Goal: Task Accomplishment & Management: Manage account settings

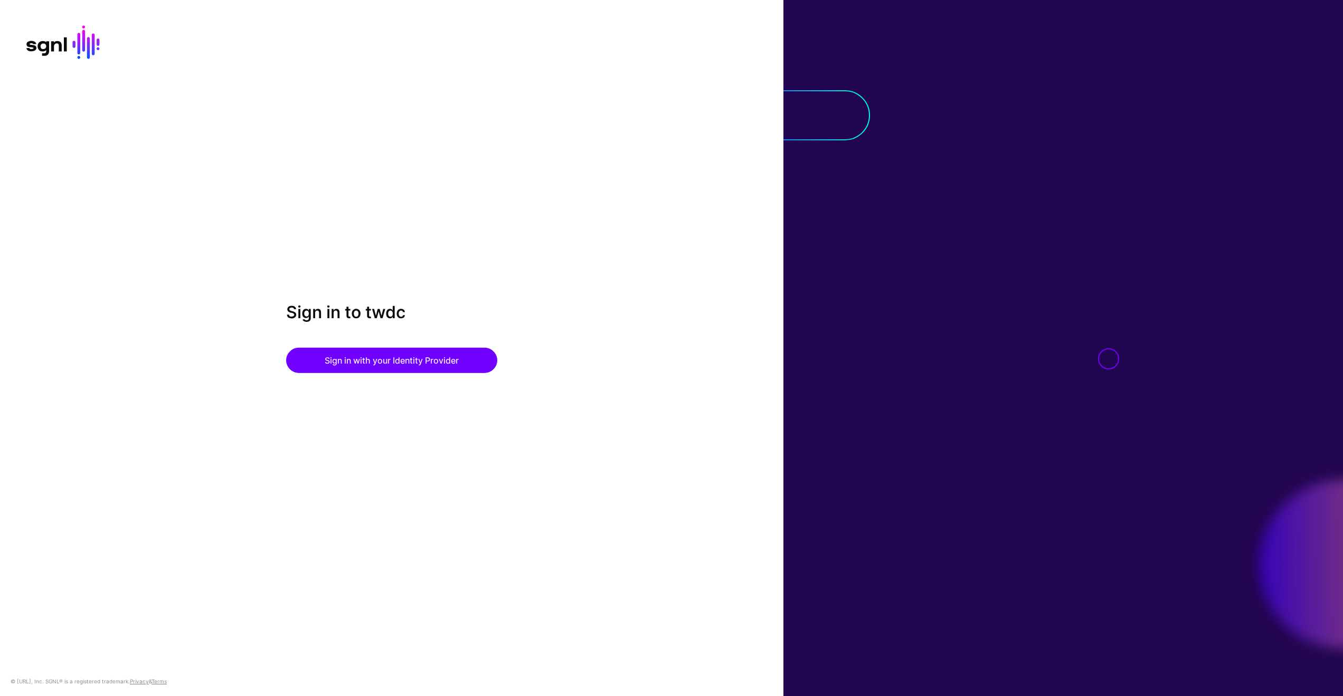
click at [482, 30] on div "Sign in to twdc Sign in with your Identity Provider © [URL], Inc. SGNL® is a re…" at bounding box center [391, 348] width 783 height 696
click at [416, 360] on button "Sign in with your Identity Provider" at bounding box center [391, 360] width 211 height 25
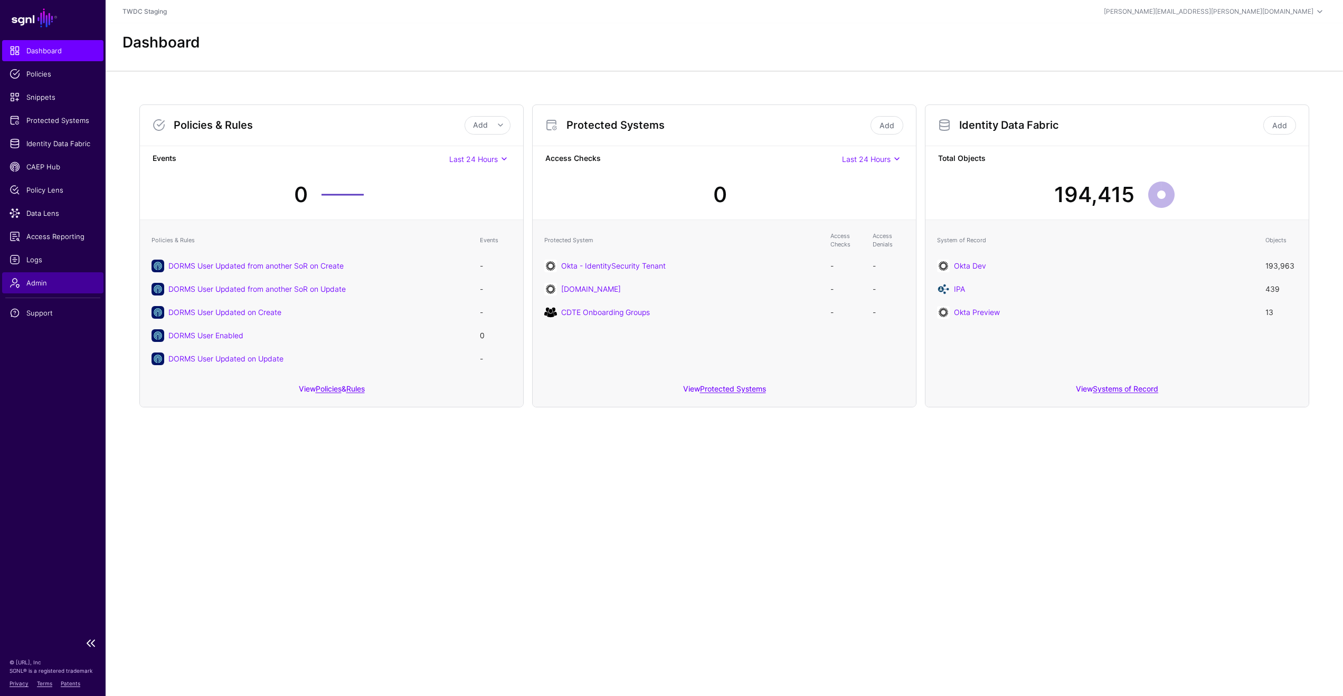
click at [36, 291] on link "Admin" at bounding box center [52, 282] width 101 height 21
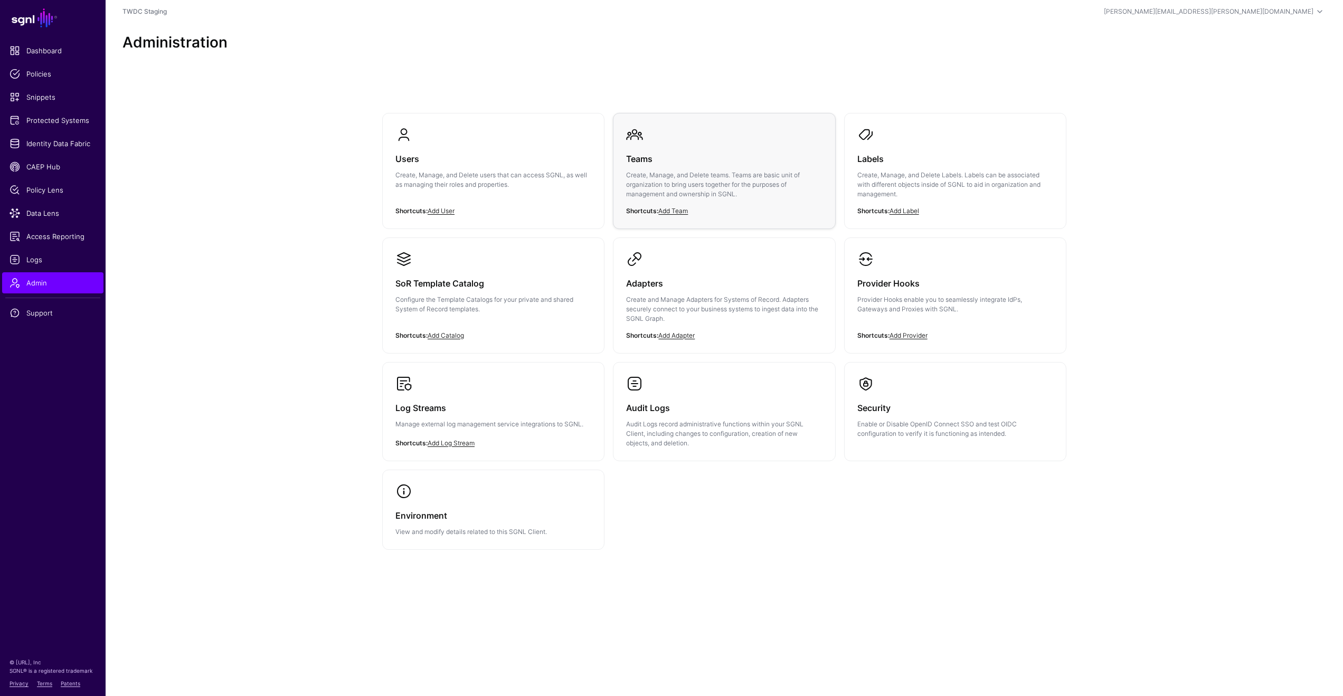
click at [655, 166] on div "Teams Create, Manage, and Delete teams. Teams are basic unit of organization to…" at bounding box center [724, 179] width 196 height 73
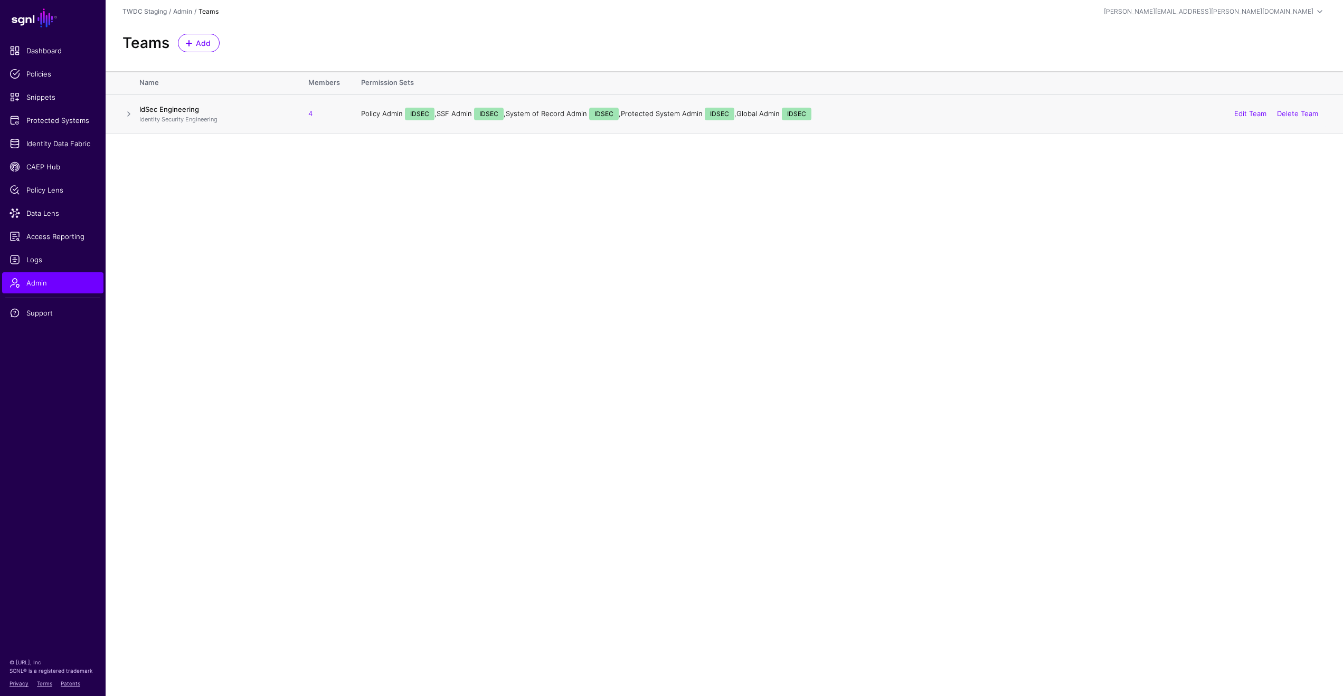
click at [168, 111] on link "IdSec Engineering" at bounding box center [169, 109] width 60 height 8
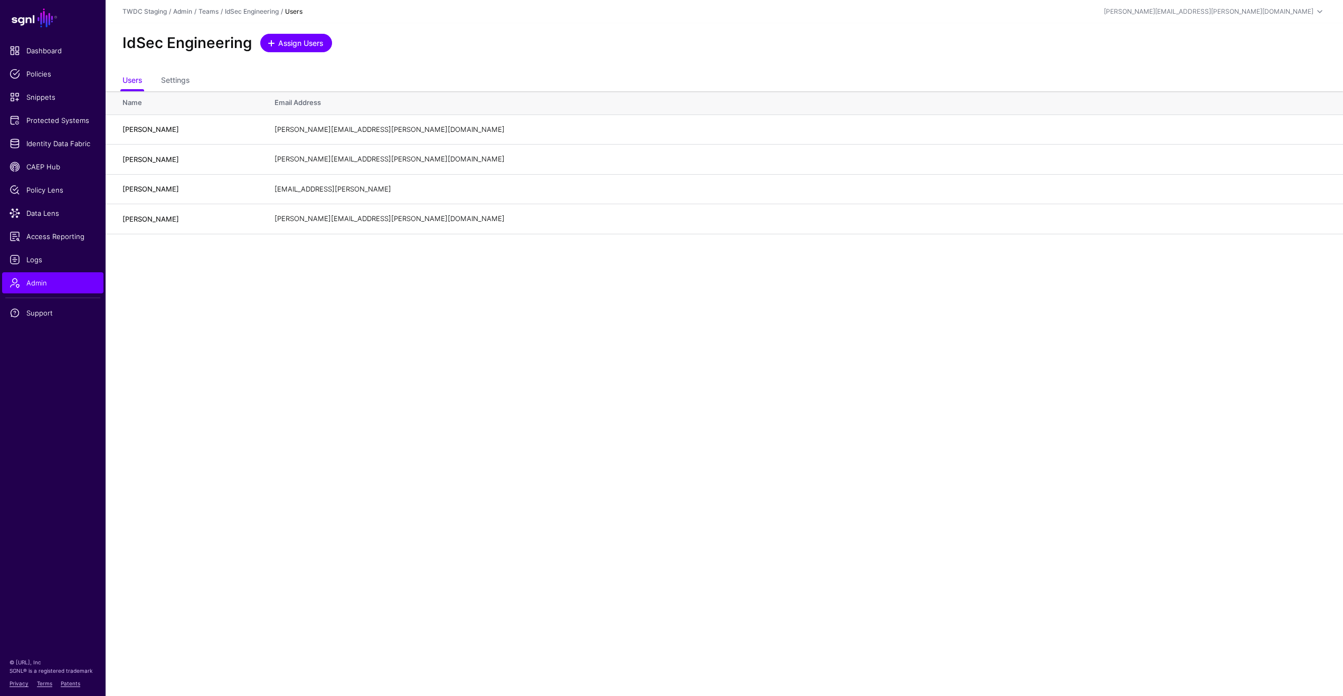
click at [292, 49] on link "Assign Users" at bounding box center [296, 43] width 72 height 18
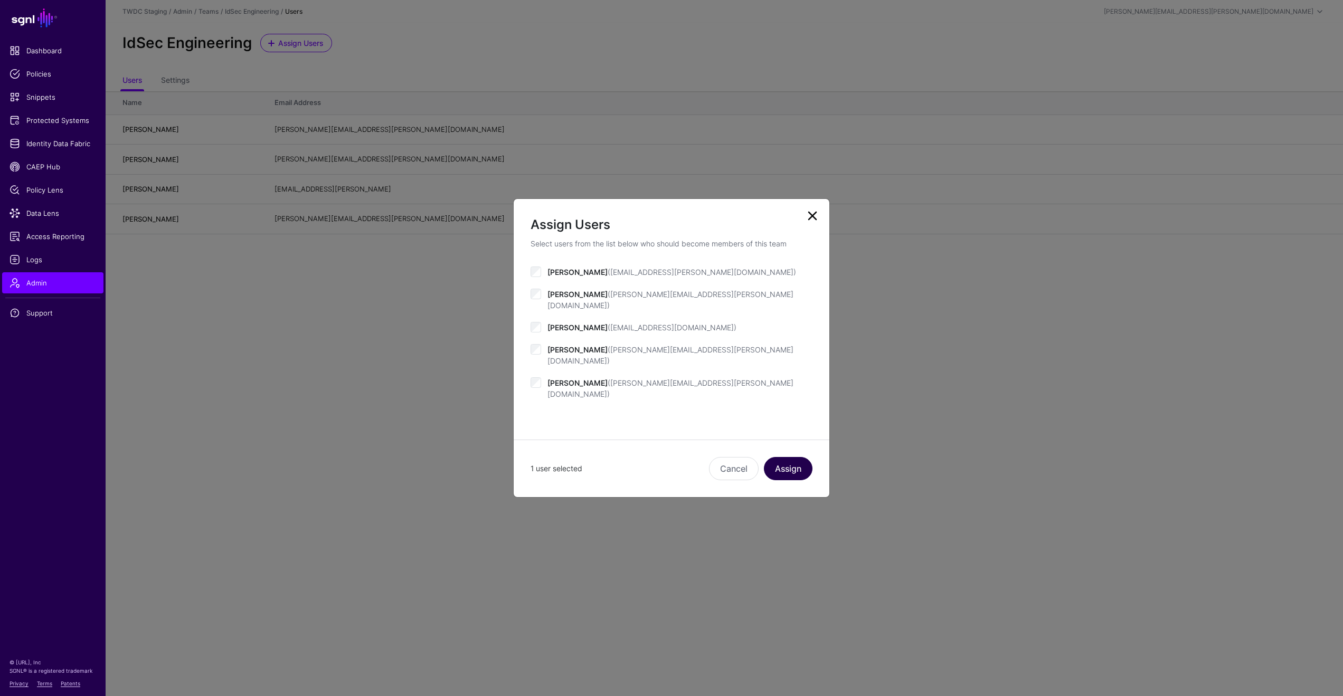
click at [792, 457] on button "Assign" at bounding box center [788, 468] width 49 height 23
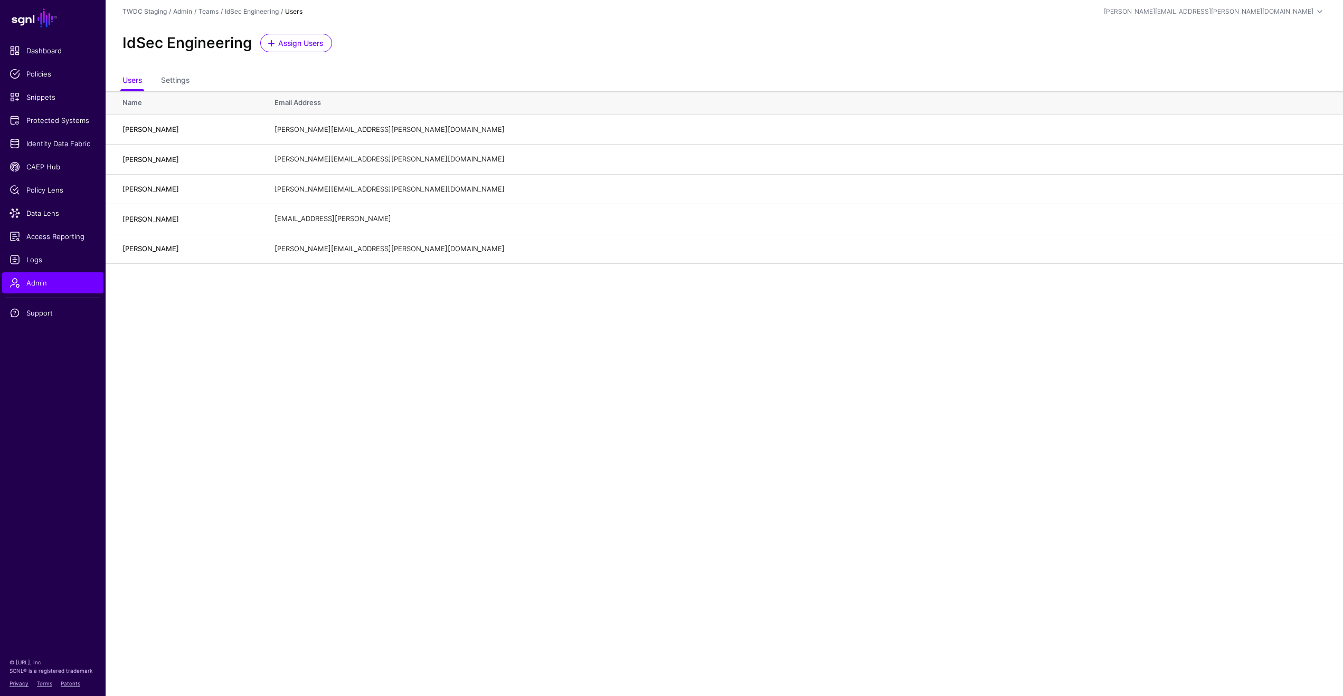
click at [462, 363] on main "SGNL Dashboard Policies Snippets Protected Systems Identity Data Fabric CAEP Hu…" at bounding box center [671, 348] width 1343 height 696
click at [37, 279] on span "Admin" at bounding box center [53, 283] width 87 height 11
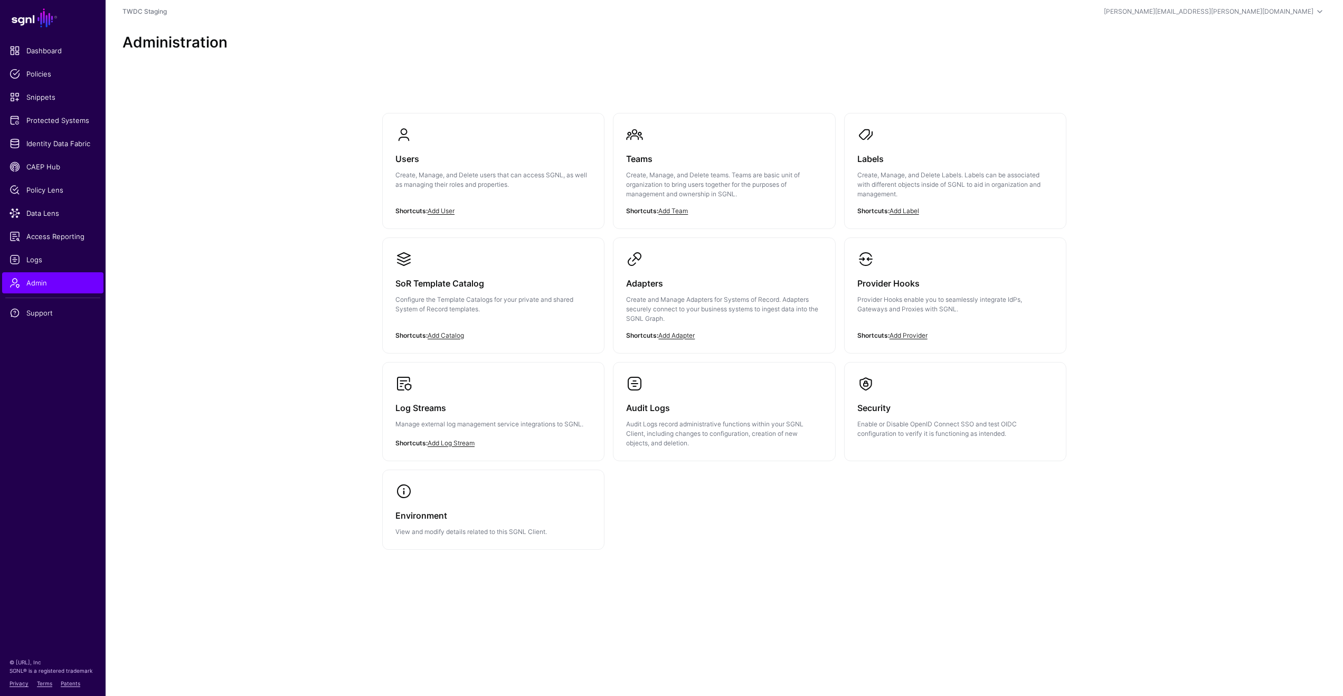
click at [344, 61] on div "Administration" at bounding box center [724, 47] width 1237 height 48
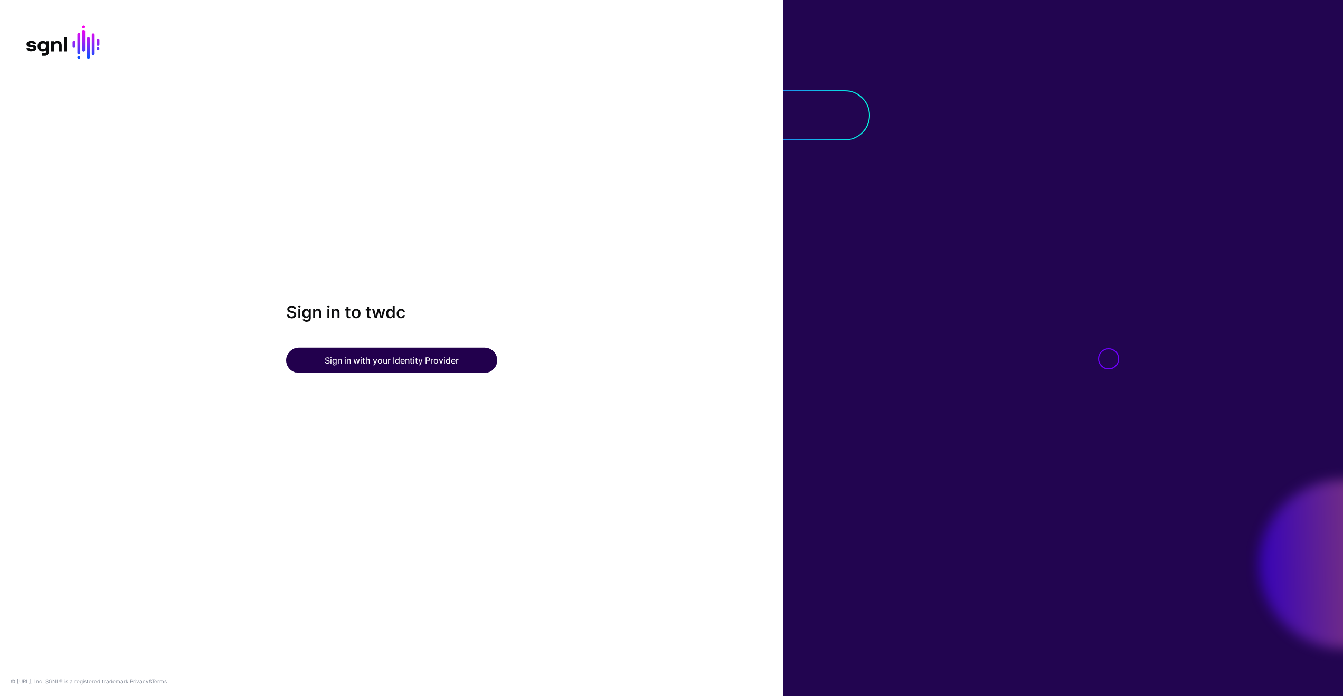
click at [428, 362] on button "Sign in with your Identity Provider" at bounding box center [391, 360] width 211 height 25
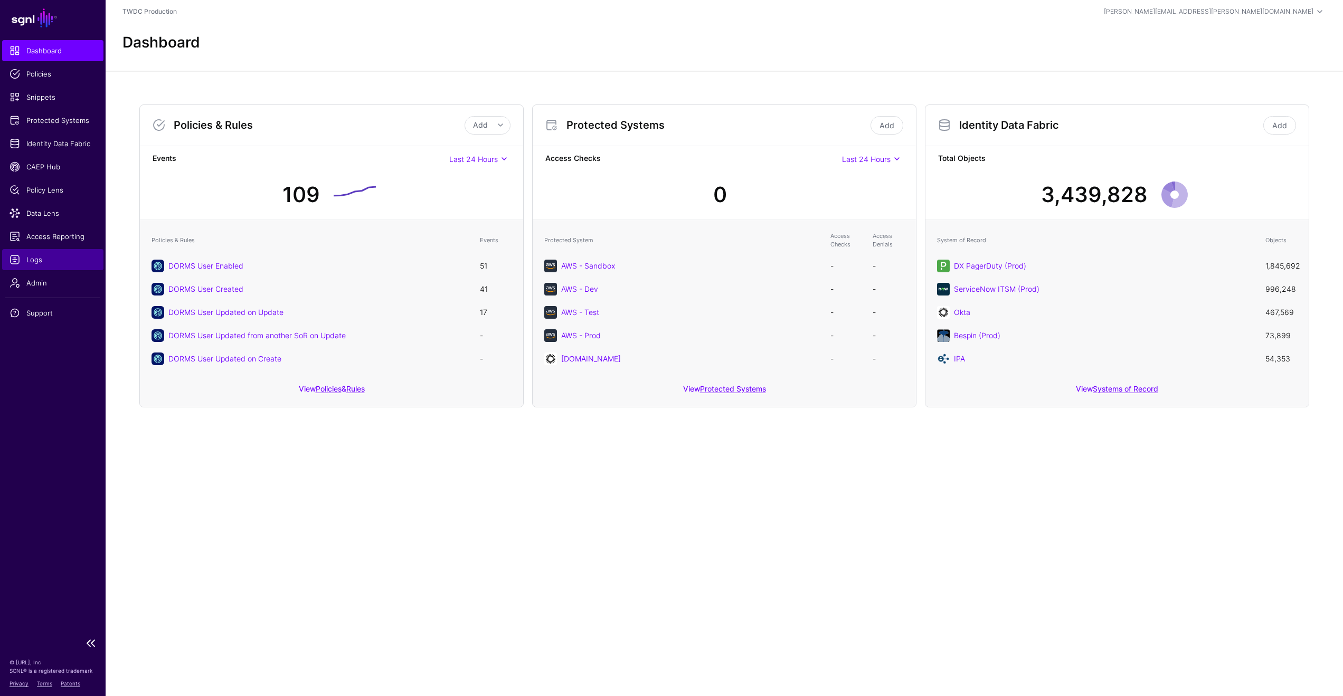
click at [32, 263] on span "Logs" at bounding box center [53, 259] width 87 height 11
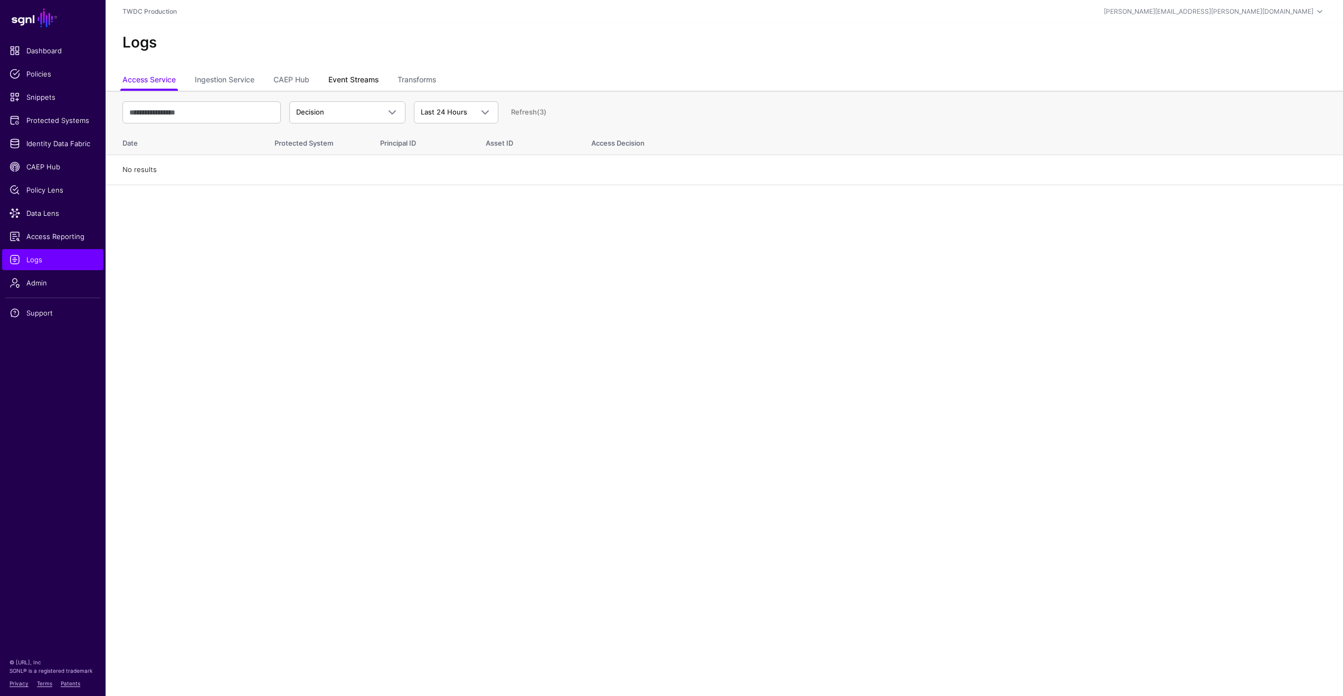
click at [355, 79] on link "Event Streams" at bounding box center [353, 81] width 50 height 20
click at [302, 79] on link "CAEP Hub" at bounding box center [291, 81] width 36 height 20
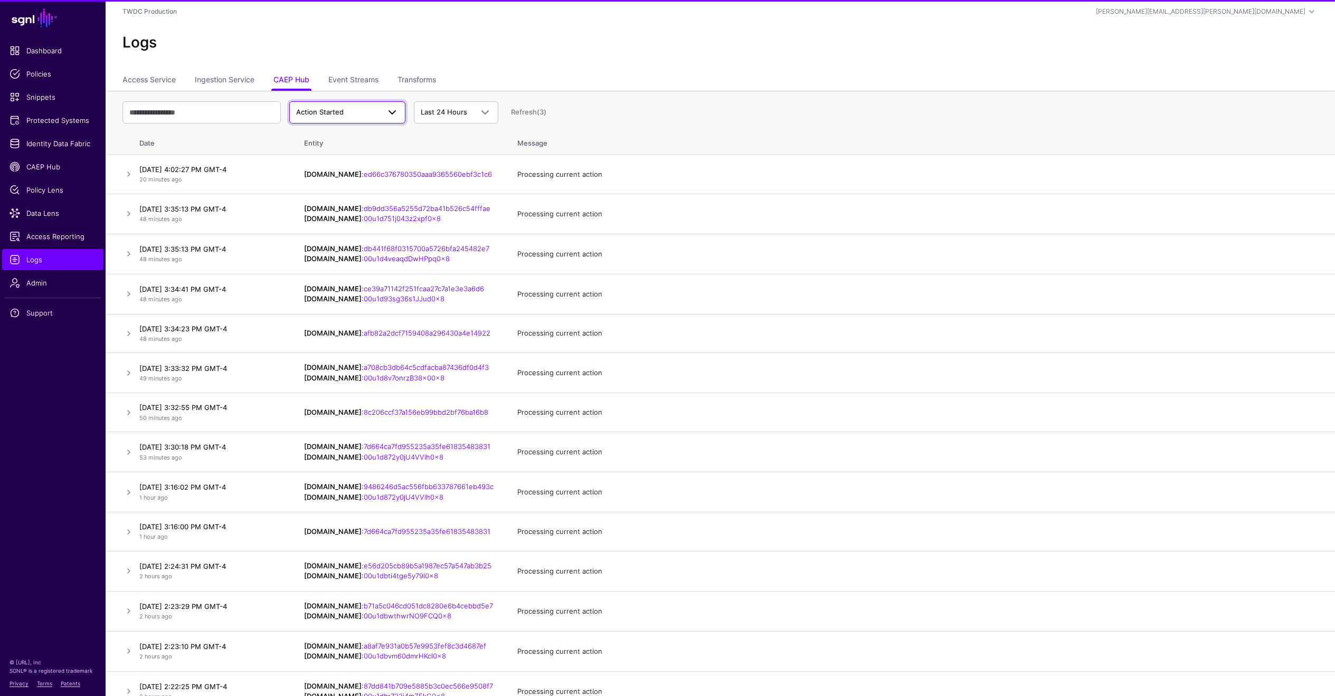
click at [389, 113] on span at bounding box center [392, 112] width 13 height 13
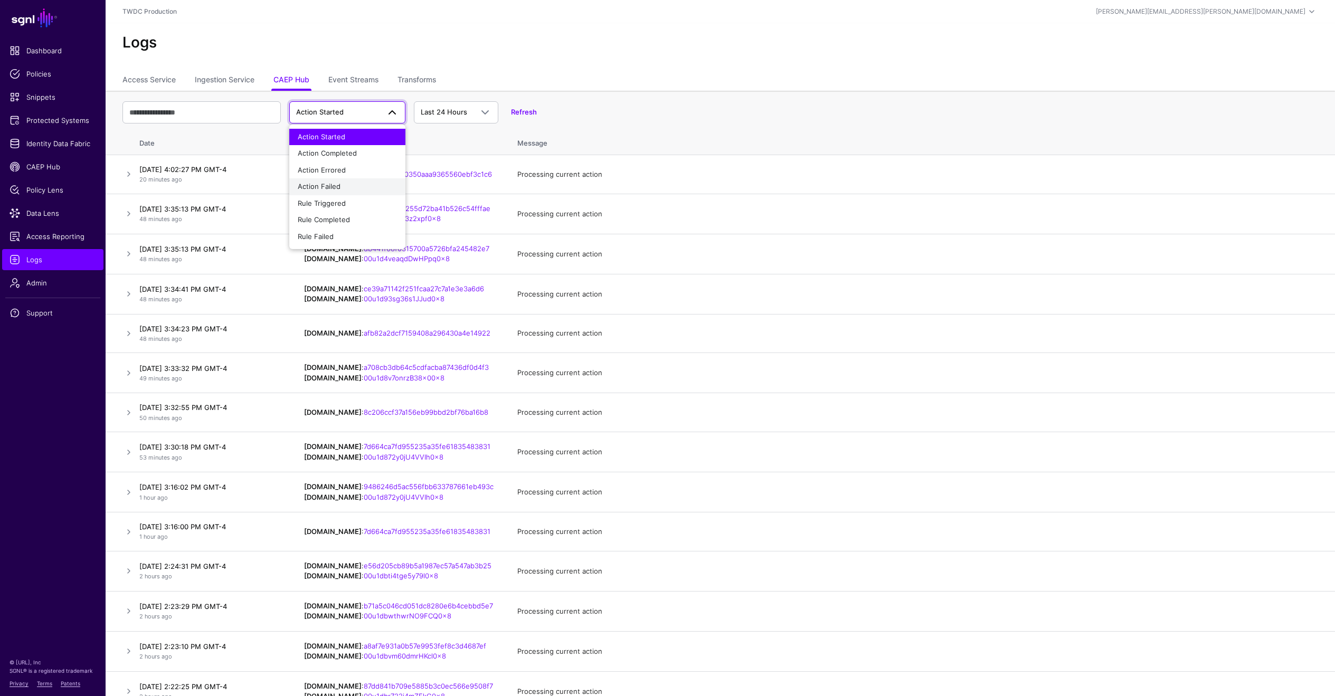
click at [343, 182] on div "Action Failed" at bounding box center [347, 187] width 99 height 11
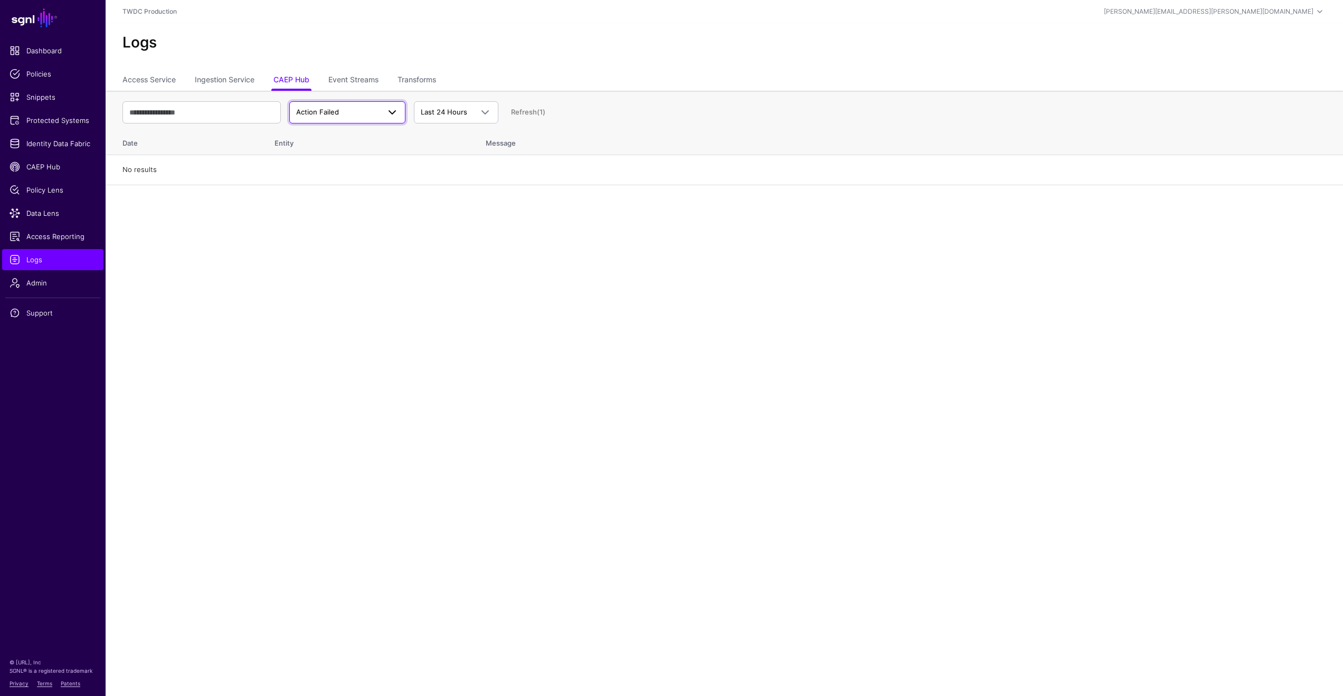
click at [395, 118] on span at bounding box center [392, 112] width 13 height 13
click at [362, 173] on div "Action Errored" at bounding box center [347, 170] width 99 height 11
click at [397, 105] on link "Action Errored" at bounding box center [347, 112] width 116 height 22
click at [351, 233] on div "Rule Failed" at bounding box center [347, 237] width 99 height 11
click at [395, 111] on span at bounding box center [392, 112] width 13 height 13
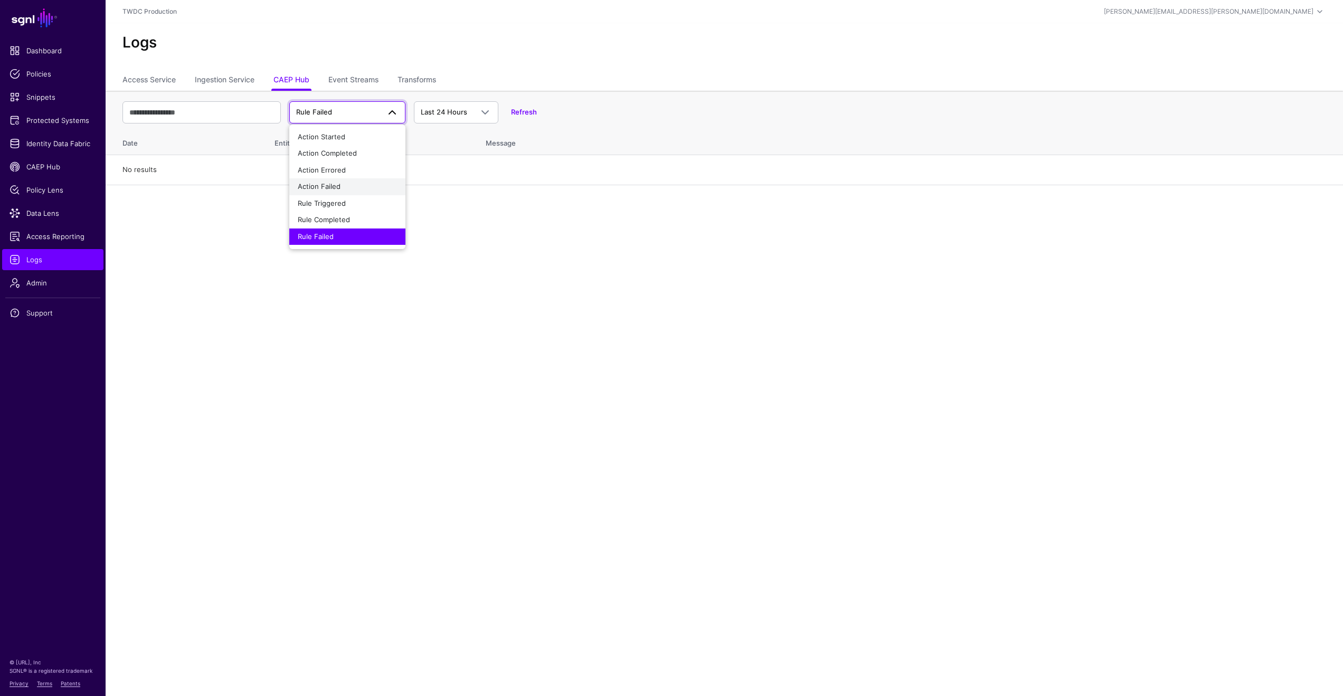
click at [364, 179] on button "Action Failed" at bounding box center [347, 186] width 116 height 17
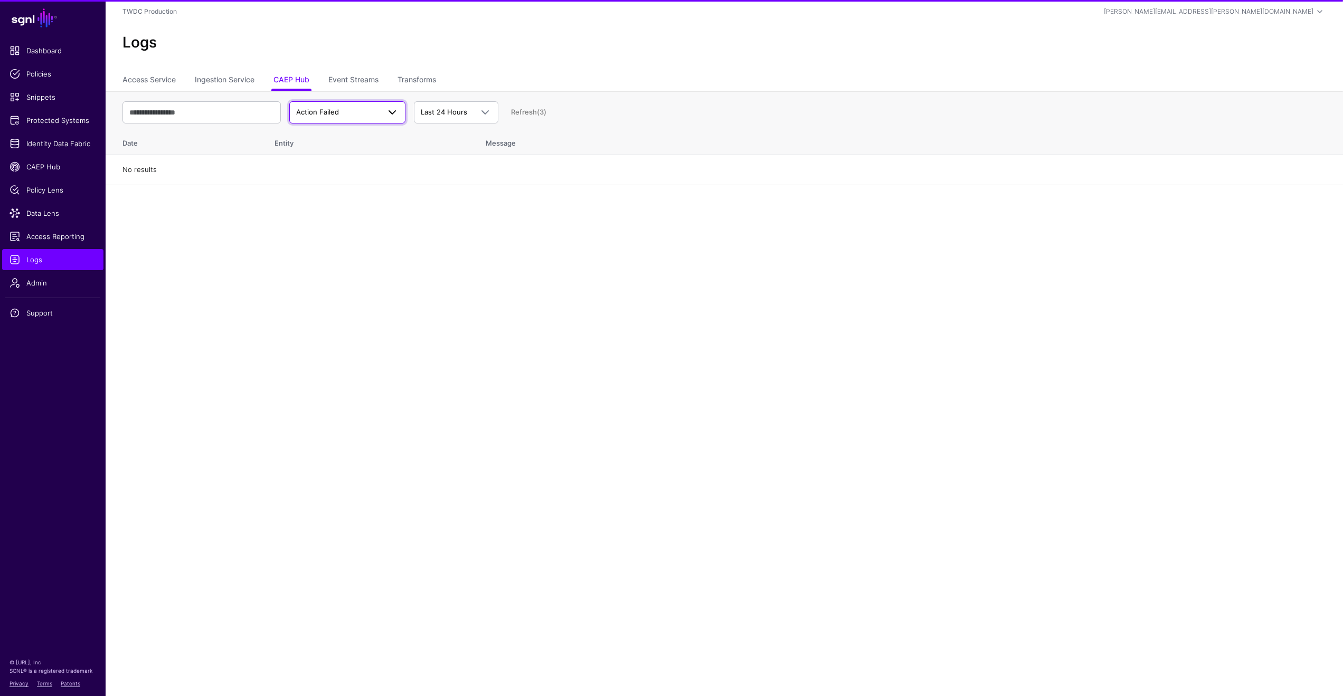
click at [389, 119] on link "Action Failed" at bounding box center [347, 112] width 116 height 22
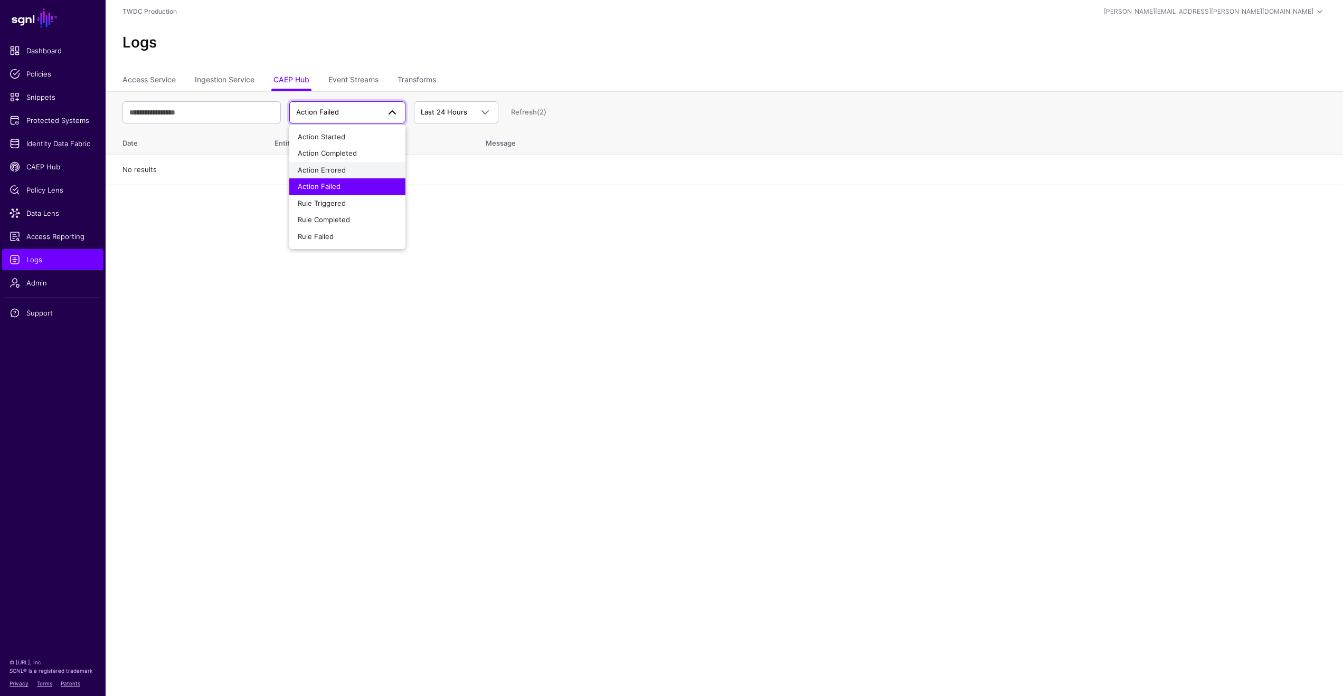
click at [374, 165] on div "Action Errored" at bounding box center [347, 170] width 99 height 11
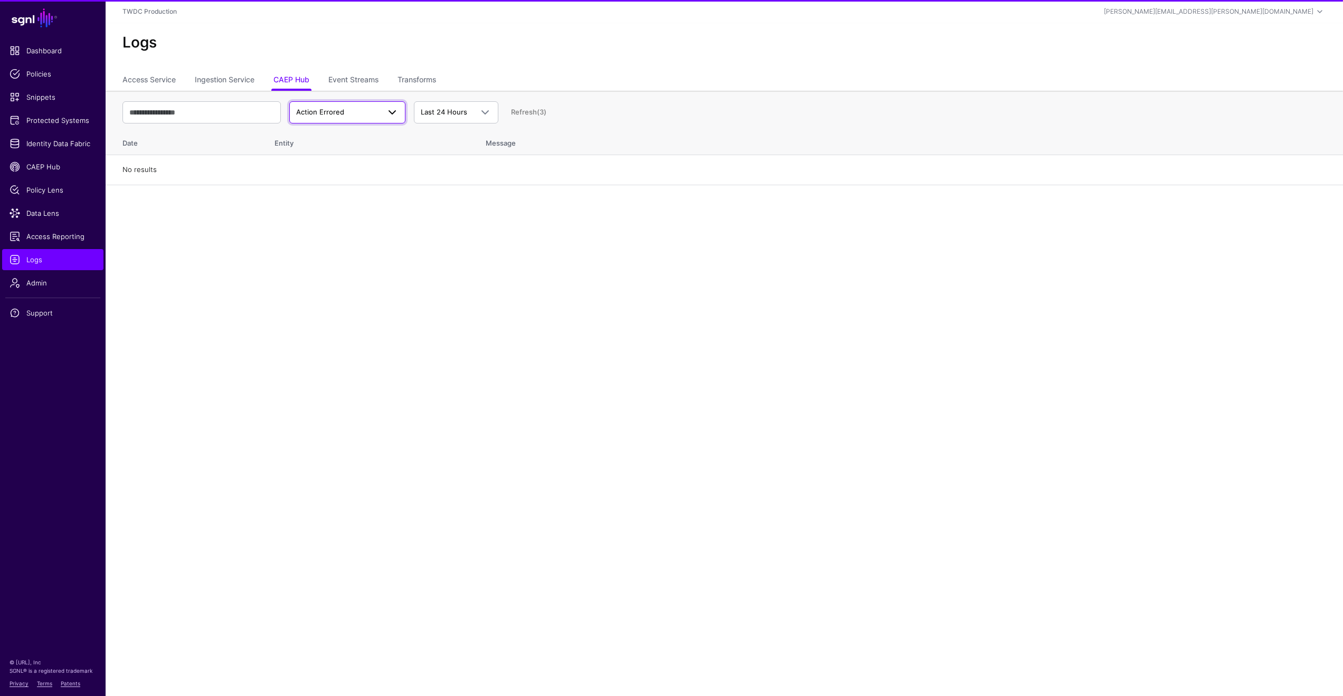
click at [390, 120] on link "Action Errored" at bounding box center [347, 112] width 116 height 22
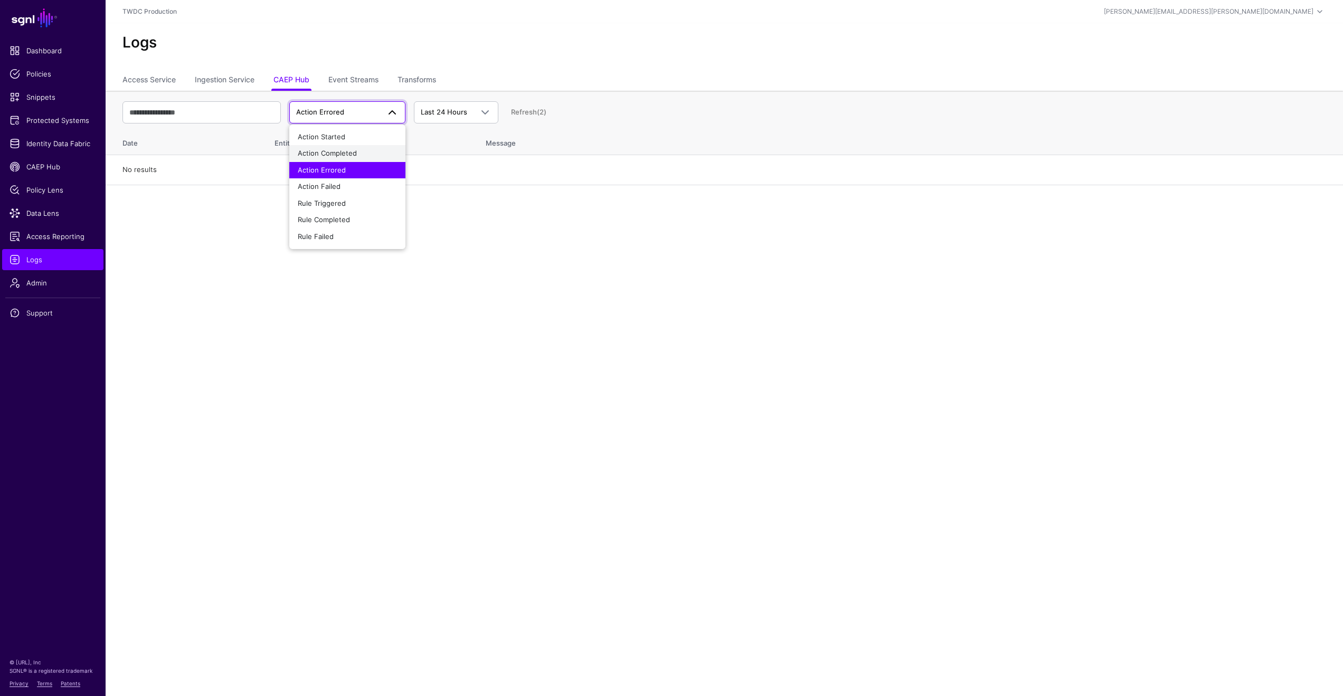
click at [374, 154] on div "Action Completed" at bounding box center [347, 153] width 99 height 11
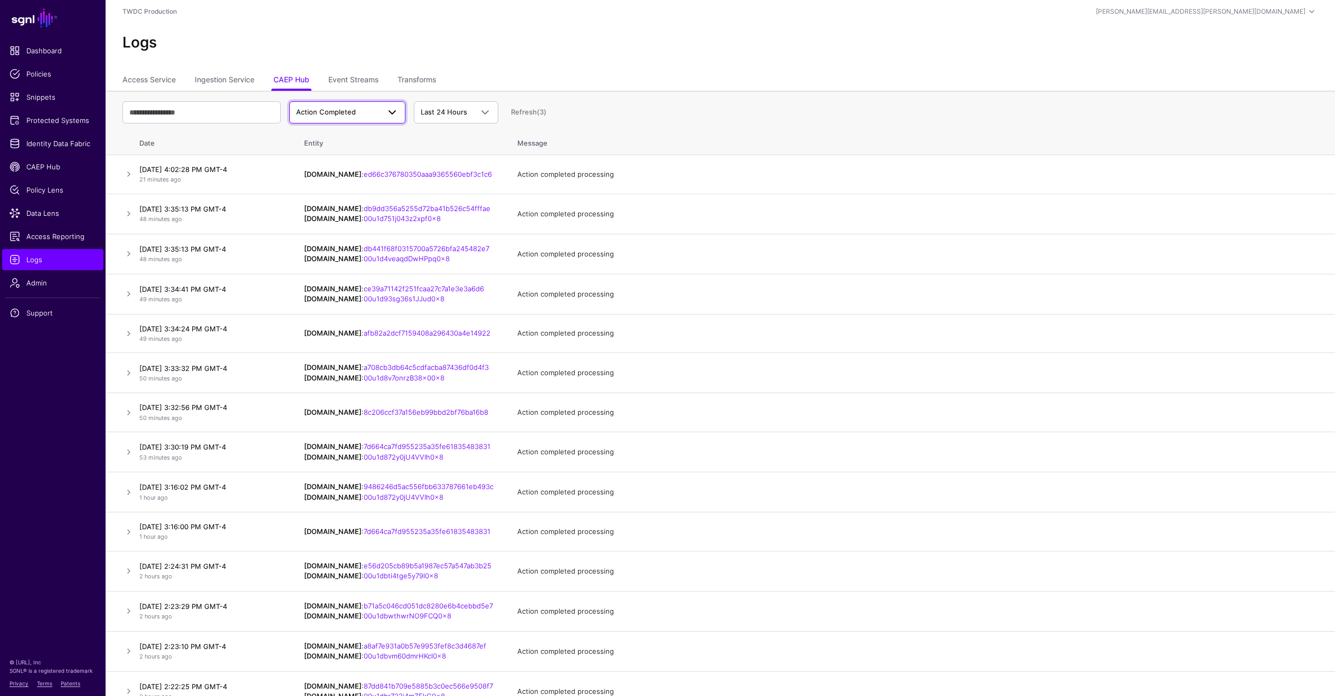
click at [386, 120] on link "Action Completed" at bounding box center [347, 112] width 116 height 22
click at [359, 212] on button "Rule Completed" at bounding box center [347, 220] width 116 height 17
click at [393, 117] on span at bounding box center [392, 112] width 13 height 13
click at [366, 146] on button "Action Completed" at bounding box center [347, 153] width 116 height 17
click at [218, 187] on td "[DATE] 4:02:28 PM GMT-4 21 minutes ago" at bounding box center [214, 174] width 158 height 39
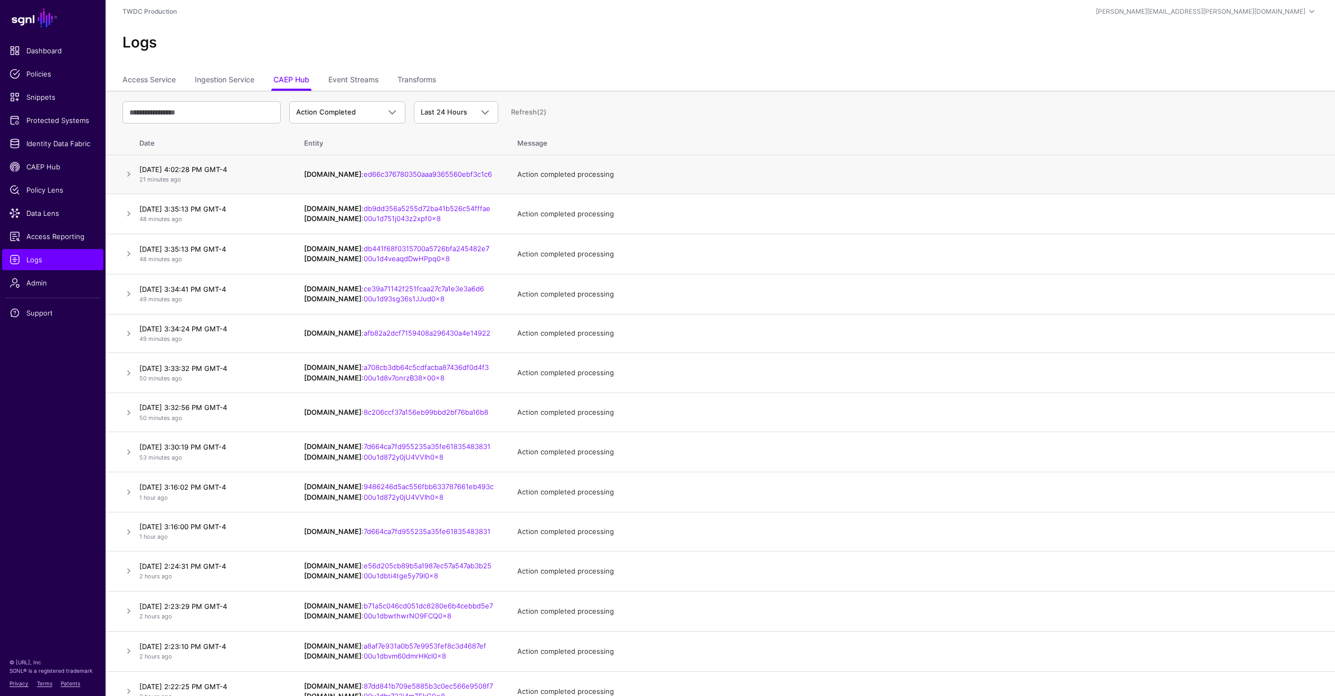
click at [184, 172] on h4 "[DATE] 4:02:28 PM GMT-4" at bounding box center [211, 170] width 144 height 10
click at [123, 170] on link at bounding box center [128, 174] width 13 height 13
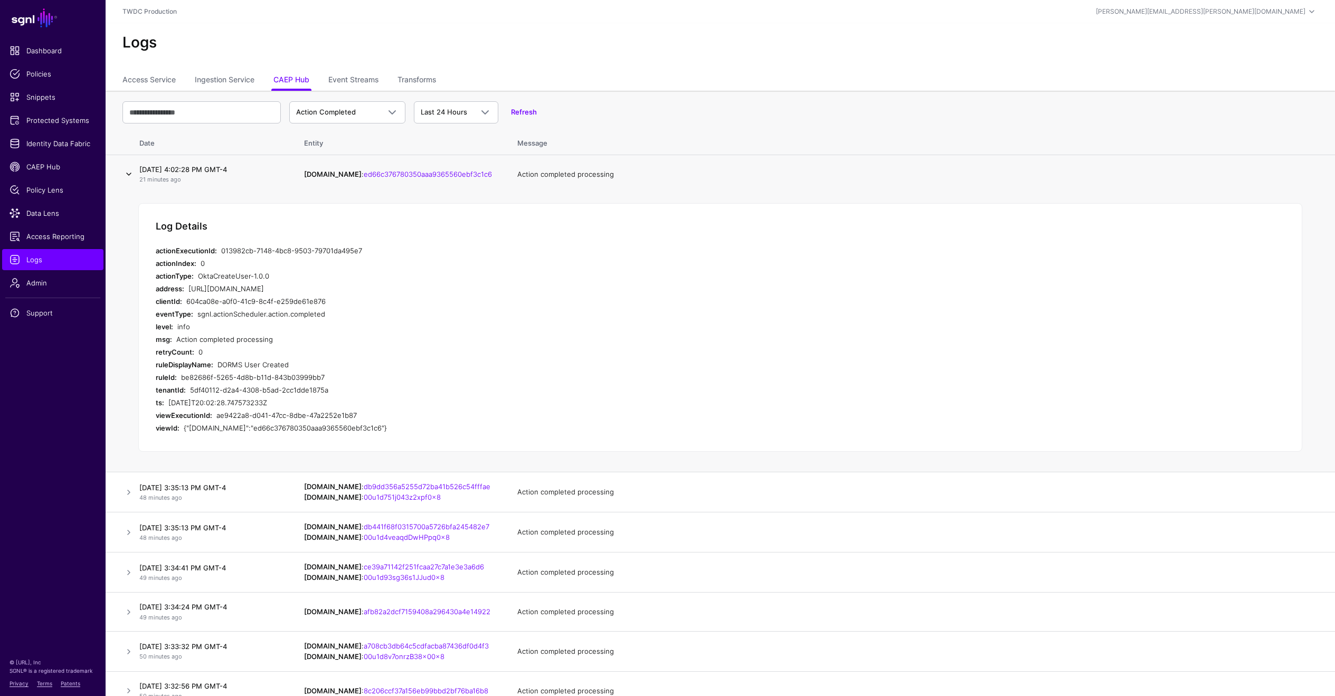
click at [129, 173] on link at bounding box center [128, 174] width 13 height 13
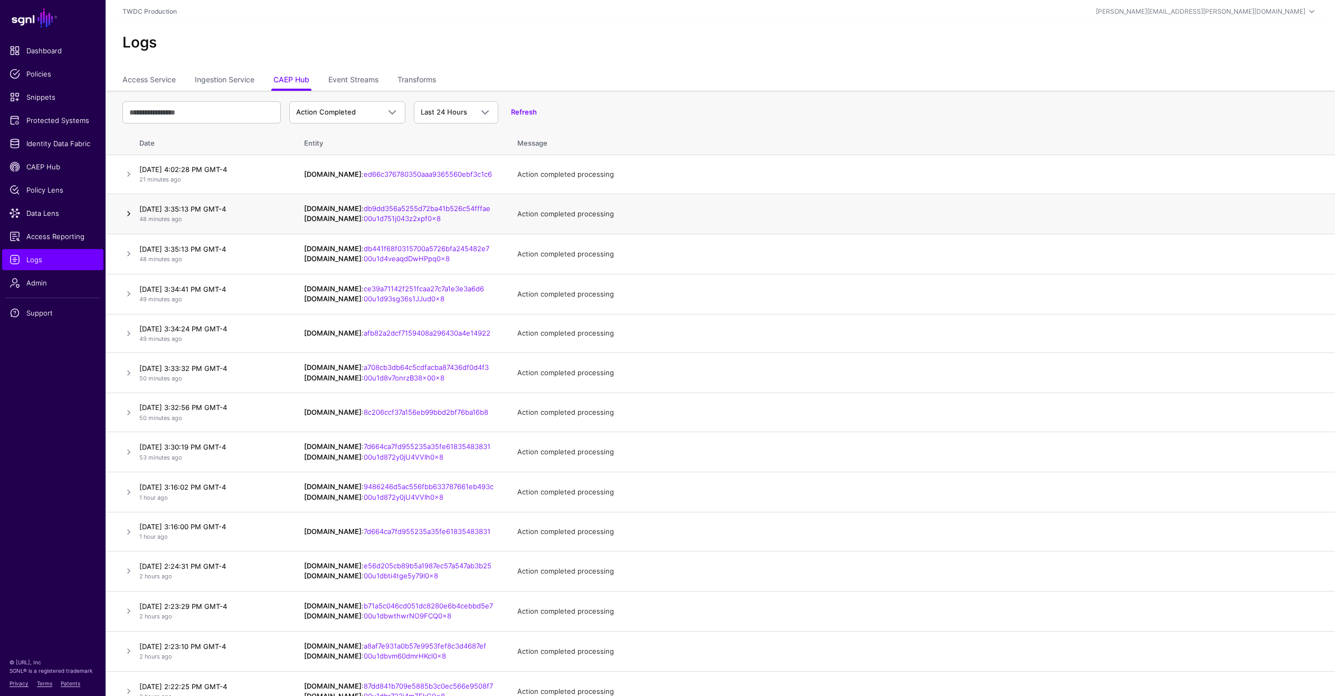
click at [132, 213] on link at bounding box center [128, 213] width 13 height 13
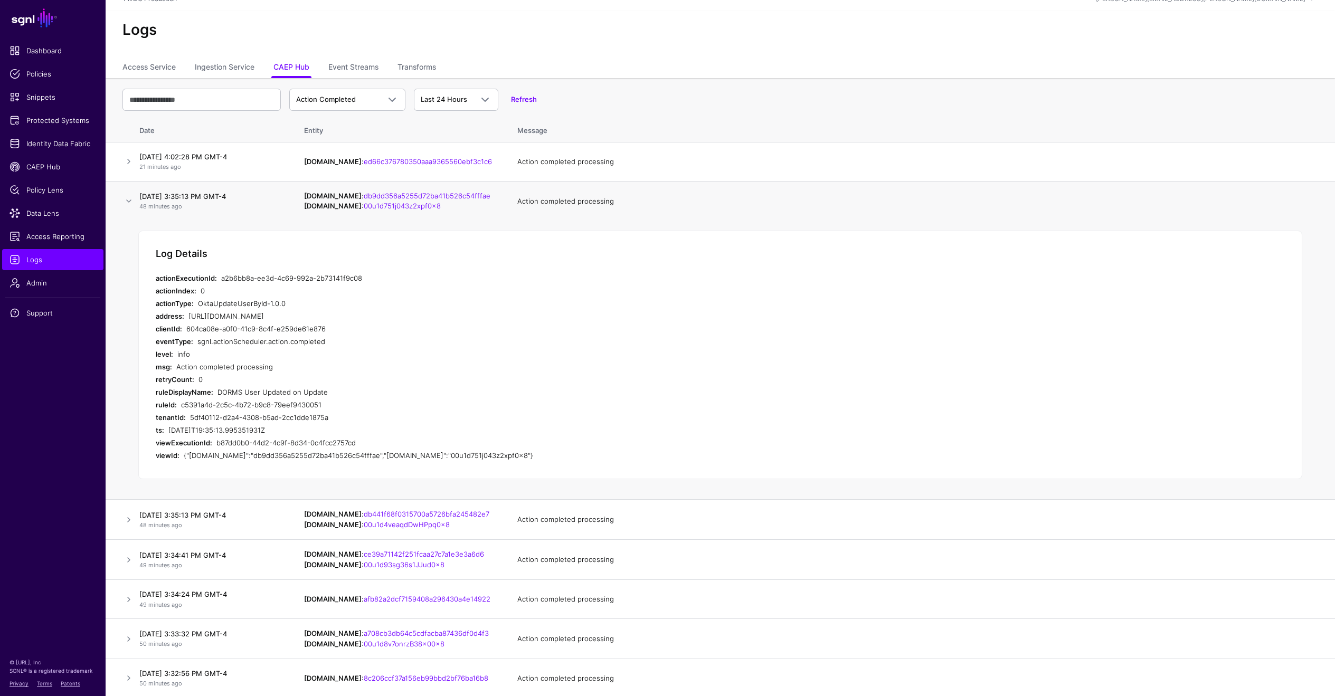
scroll to position [26, 0]
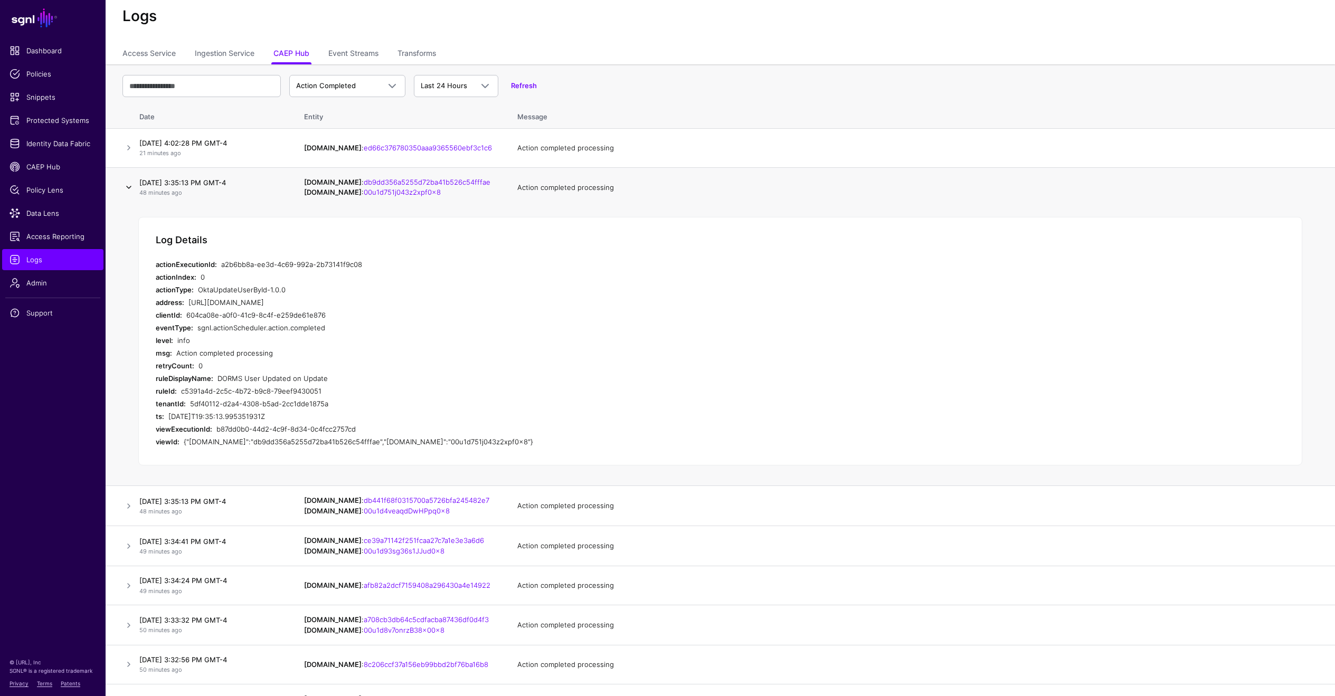
click at [126, 184] on link at bounding box center [128, 187] width 13 height 13
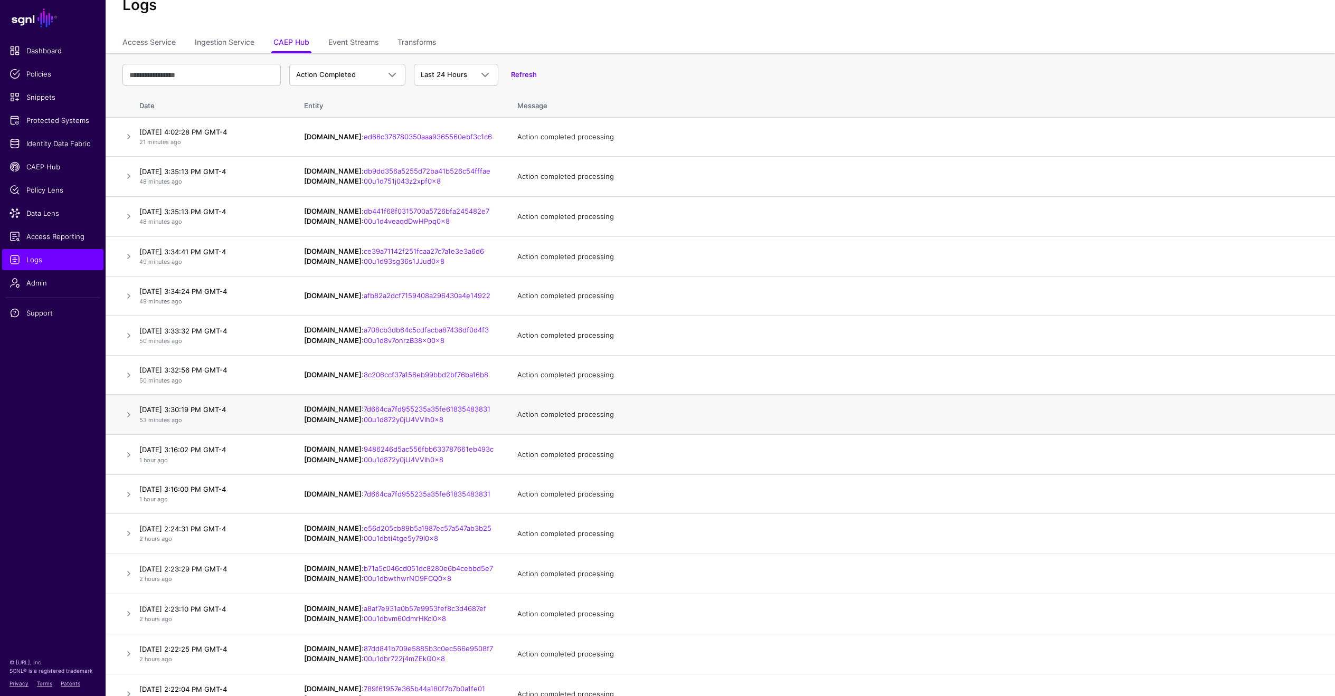
scroll to position [0, 0]
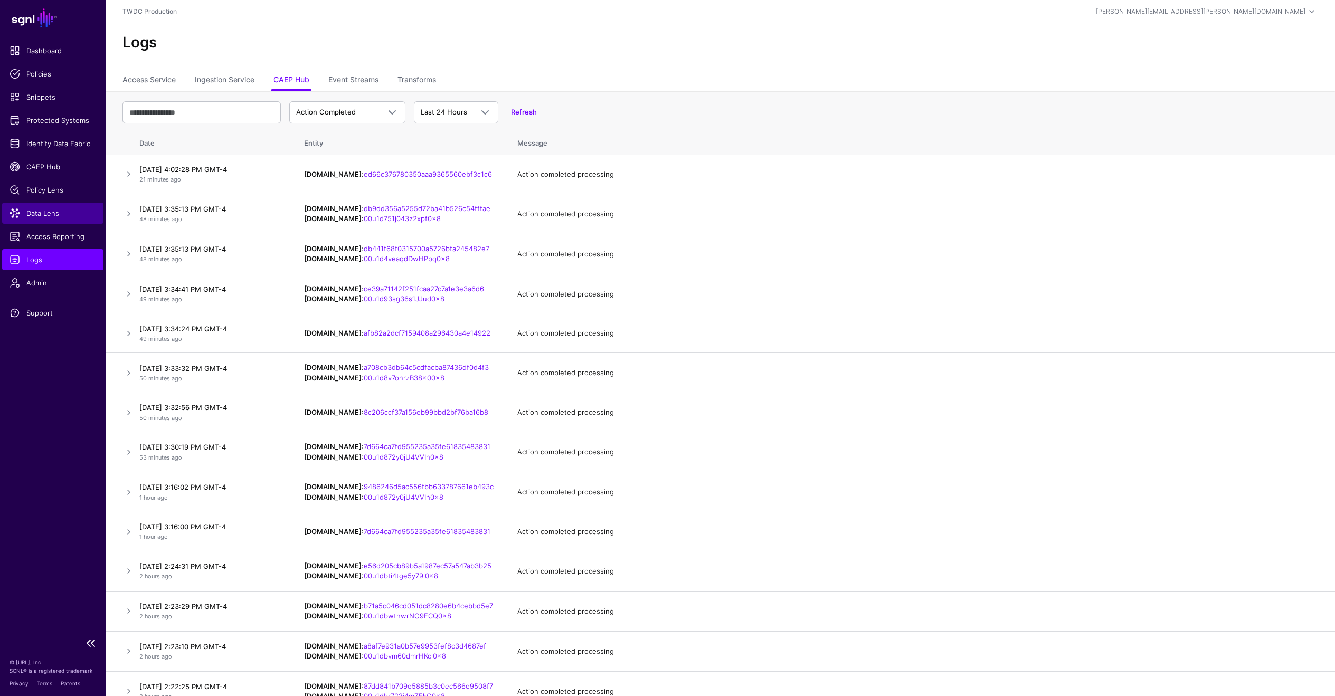
click at [46, 210] on span "Data Lens" at bounding box center [53, 213] width 87 height 11
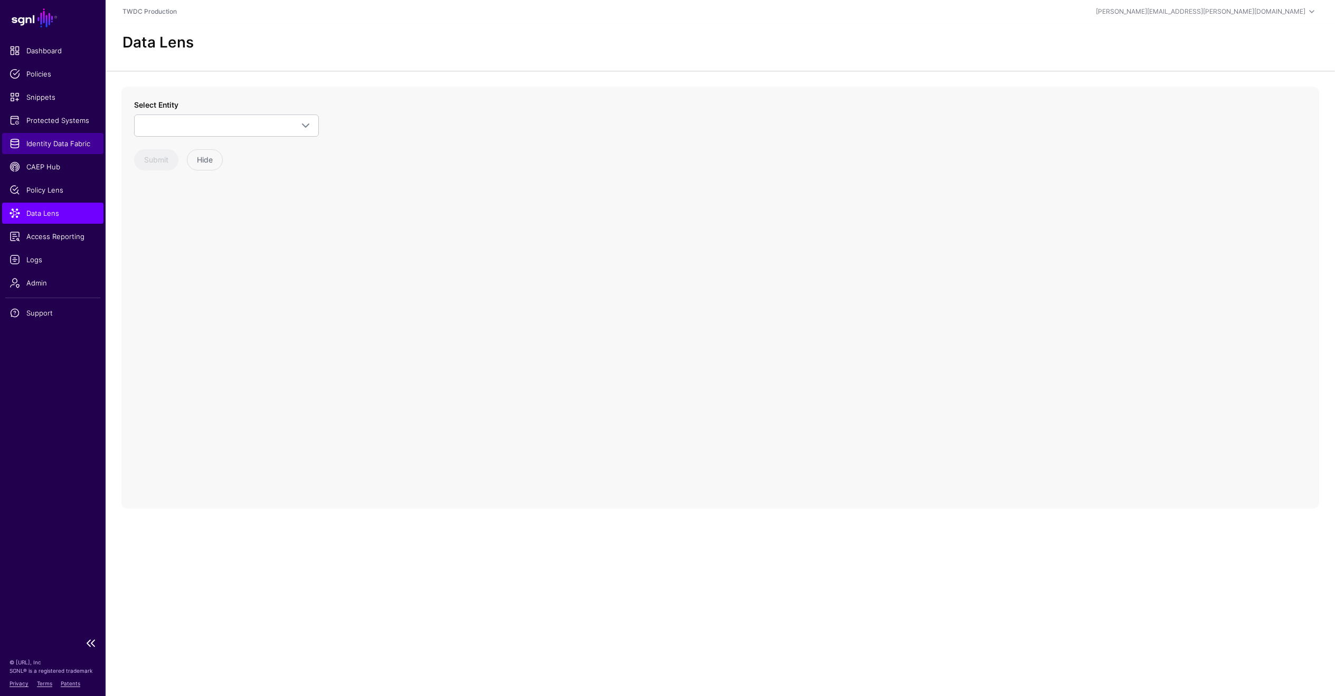
click at [58, 145] on span "Identity Data Fabric" at bounding box center [53, 143] width 87 height 11
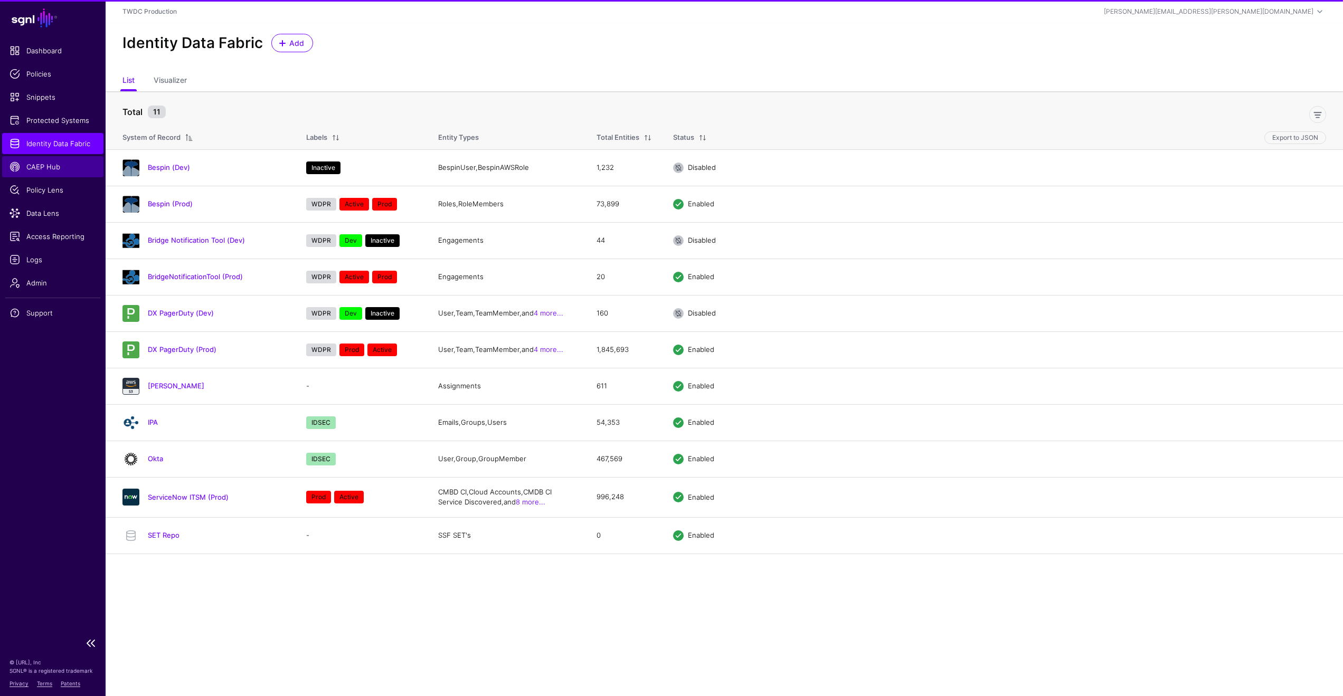
click at [49, 165] on span "CAEP Hub" at bounding box center [53, 167] width 87 height 11
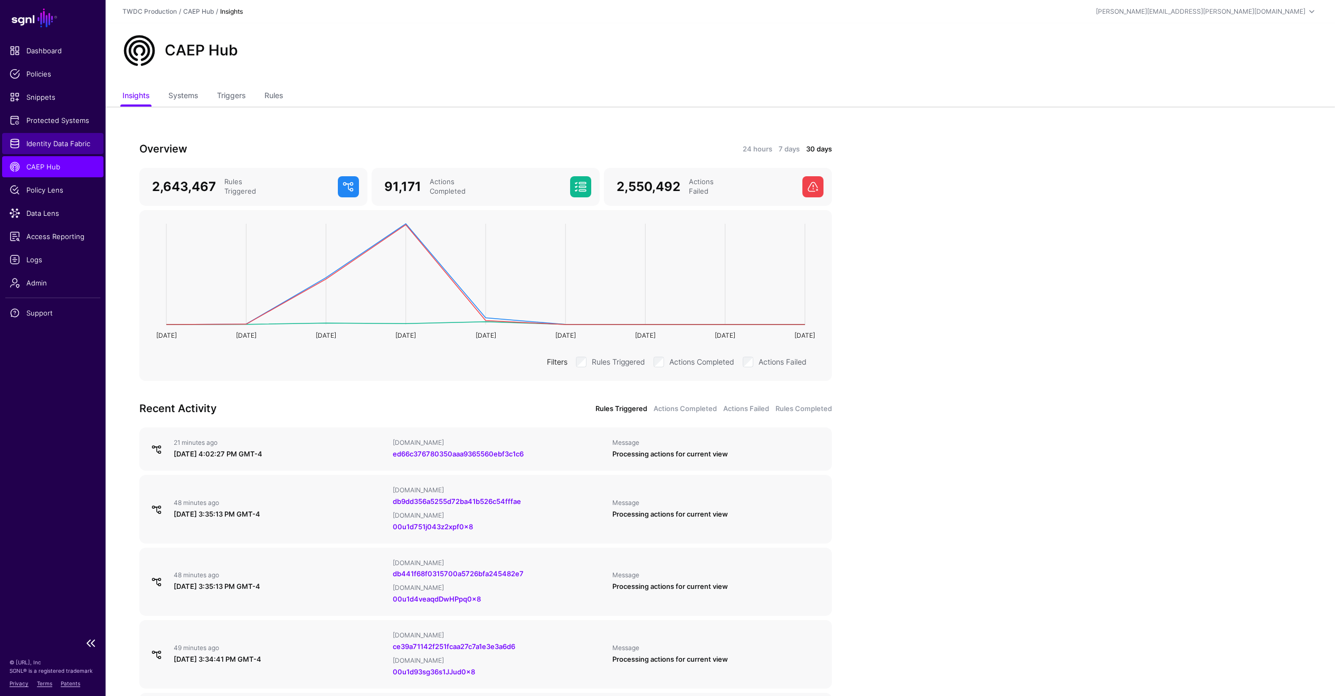
click at [61, 144] on span "Identity Data Fabric" at bounding box center [53, 143] width 87 height 11
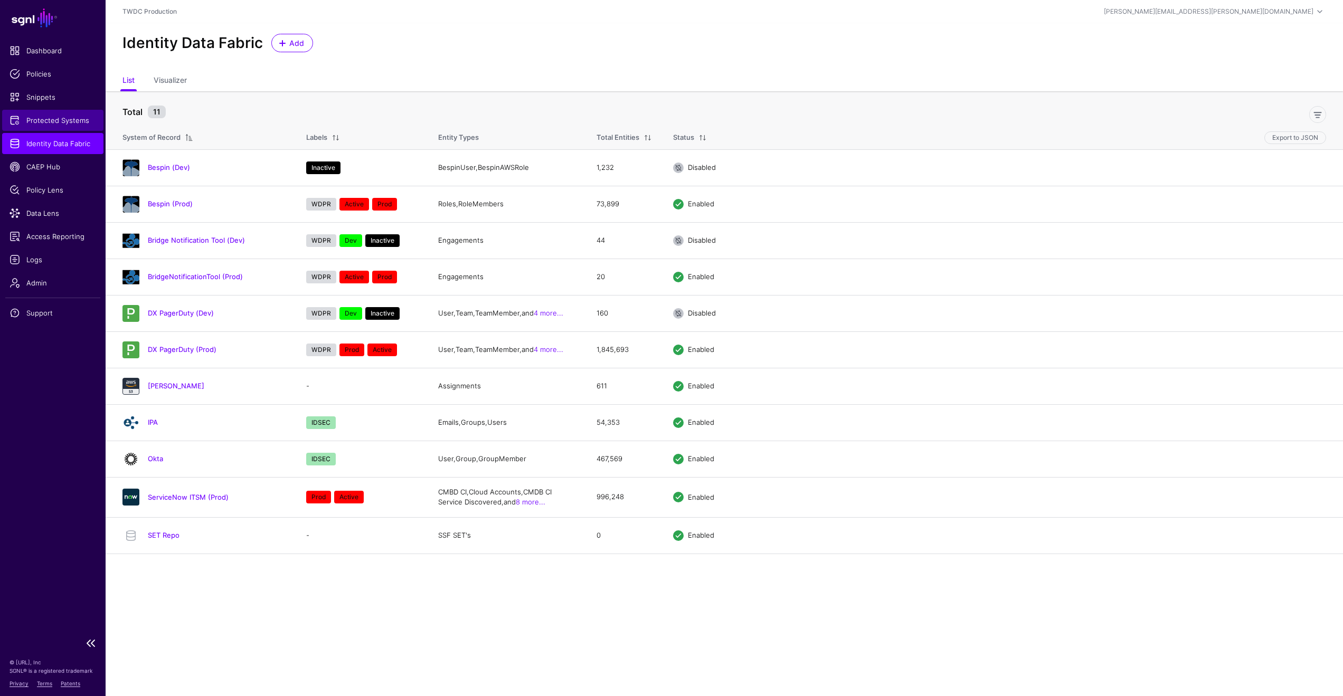
click at [65, 125] on span "Protected Systems" at bounding box center [53, 120] width 87 height 11
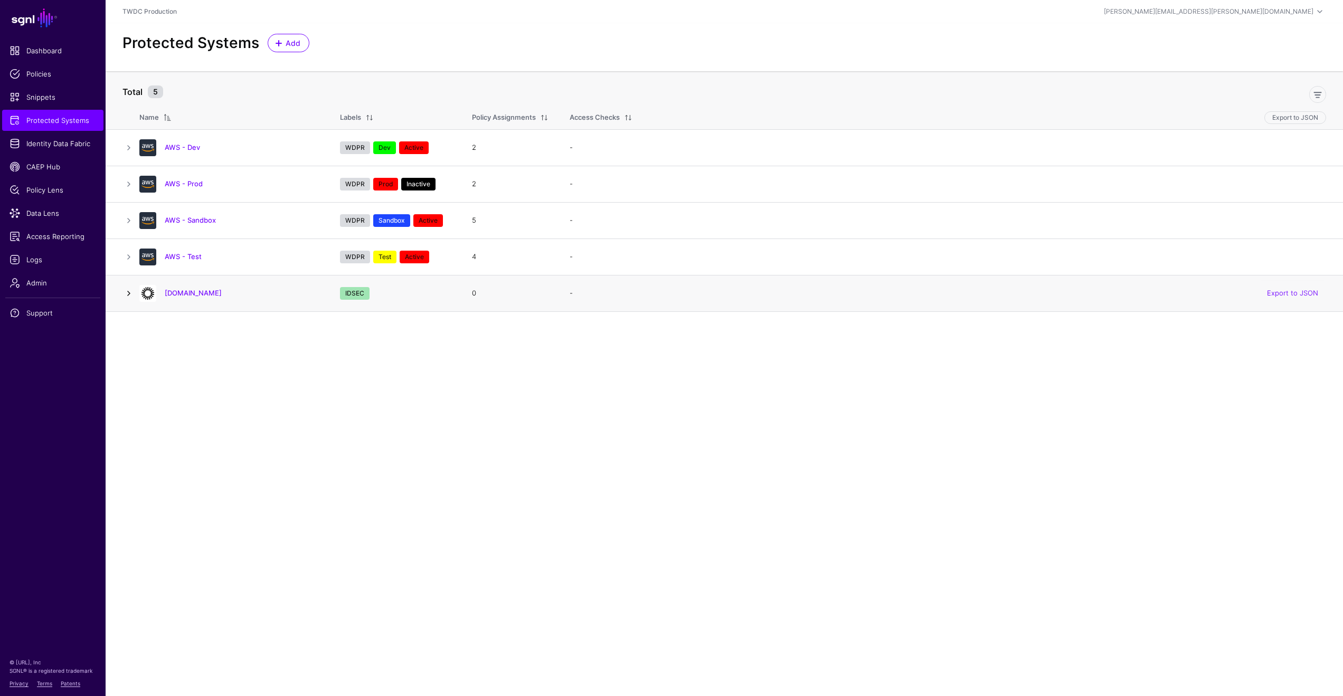
click at [130, 291] on link at bounding box center [128, 293] width 13 height 13
click at [177, 294] on link "[DOMAIN_NAME]" at bounding box center [193, 293] width 57 height 8
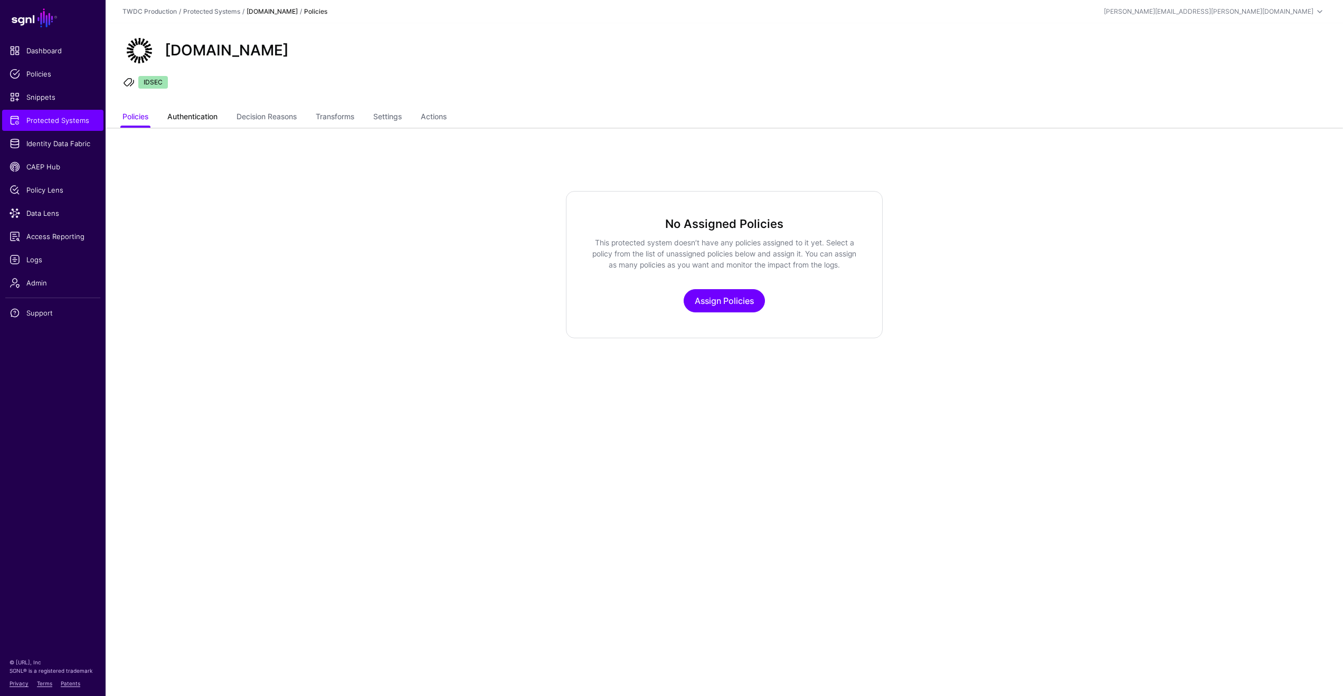
click at [207, 120] on link "Authentication" at bounding box center [192, 118] width 50 height 20
click at [285, 120] on link "Decision Reasons" at bounding box center [266, 118] width 60 height 20
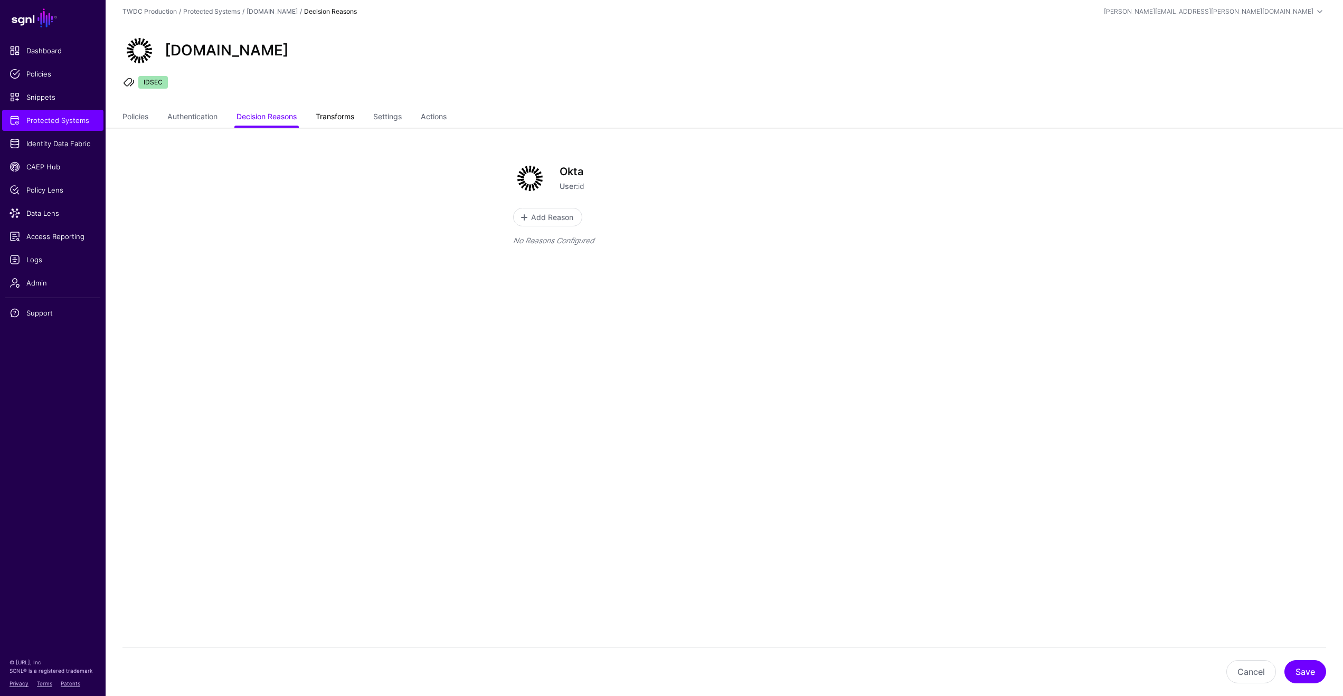
click at [338, 116] on link "Transforms" at bounding box center [335, 118] width 39 height 20
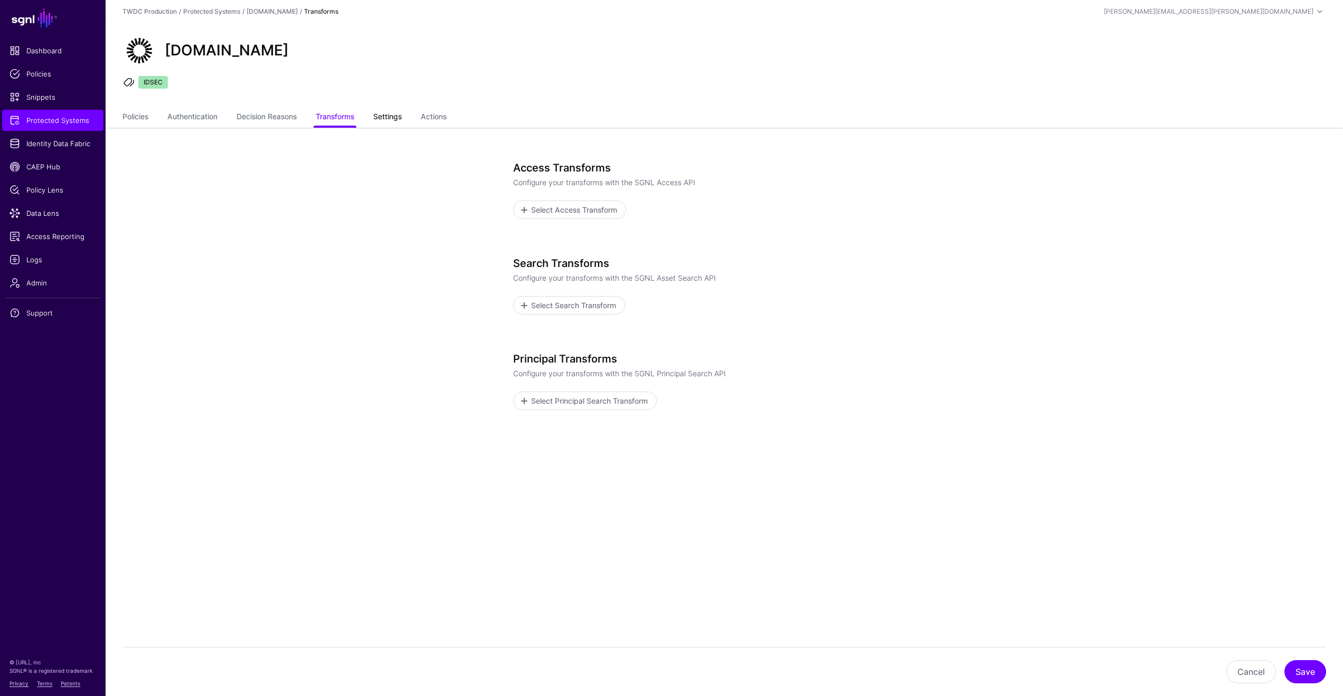
click at [391, 119] on link "Settings" at bounding box center [387, 118] width 29 height 20
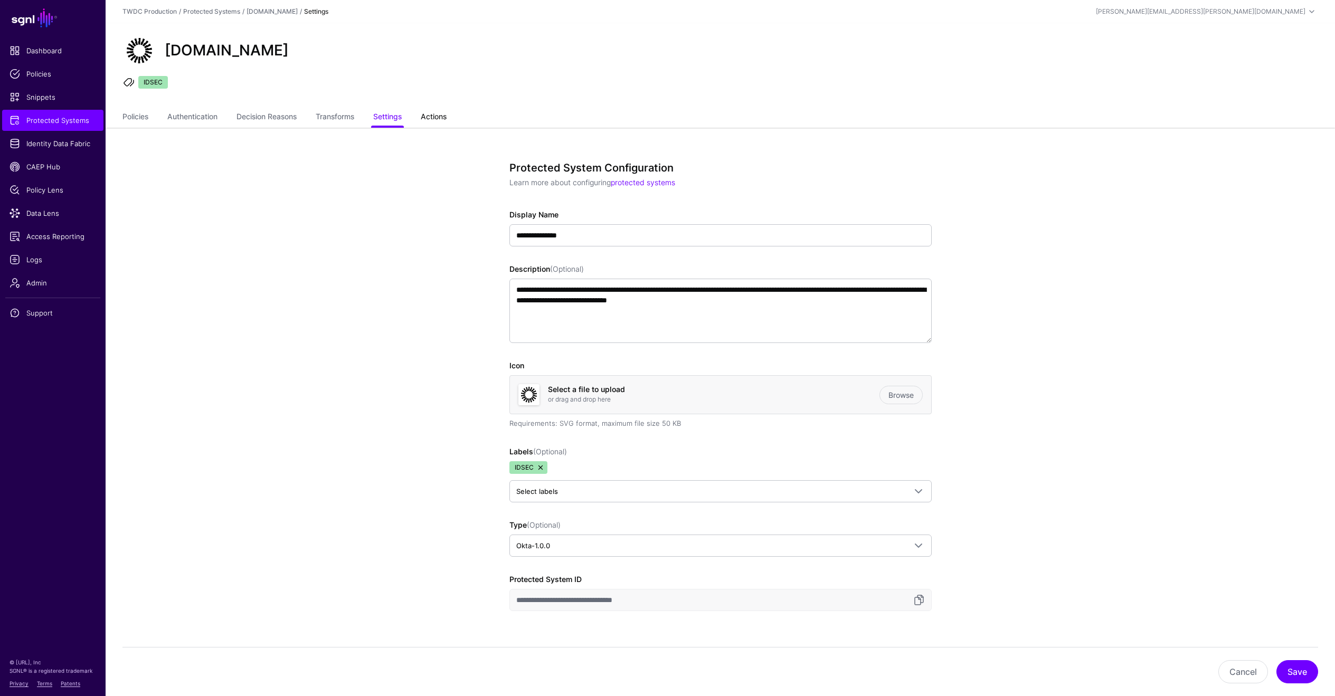
click at [447, 120] on link "Actions" at bounding box center [434, 118] width 26 height 20
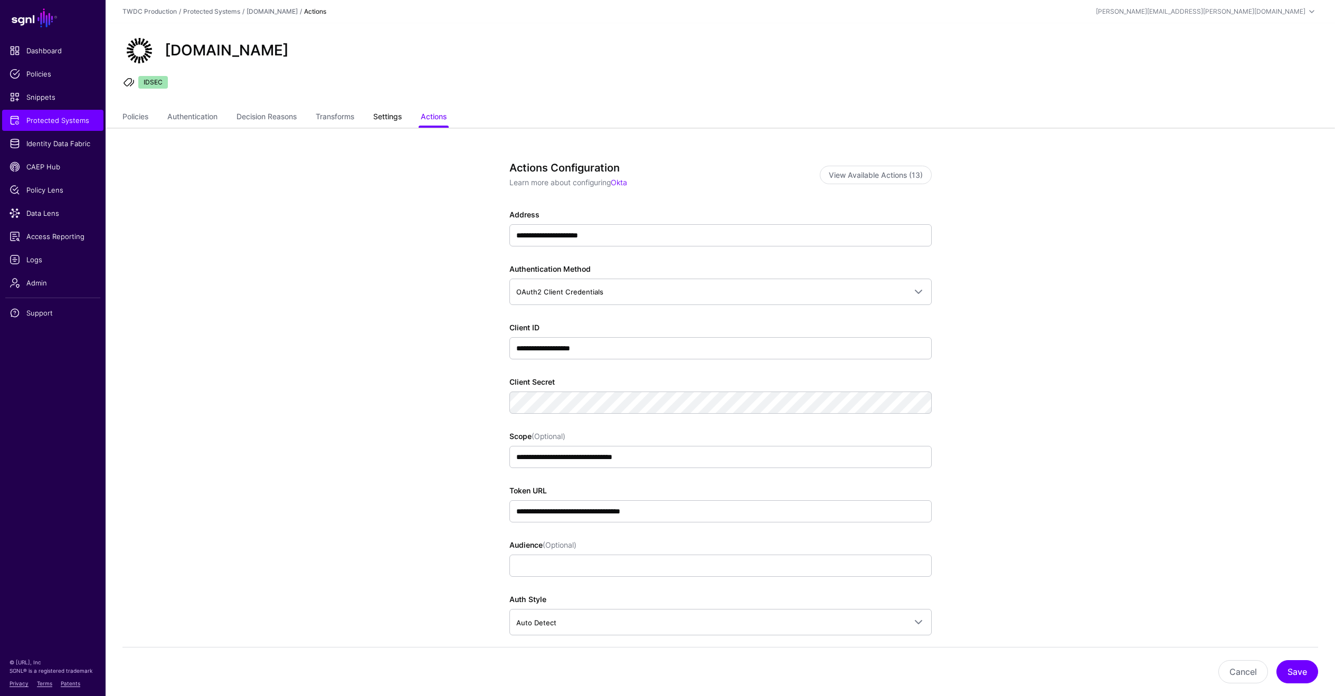
click at [396, 121] on link "Settings" at bounding box center [387, 118] width 29 height 20
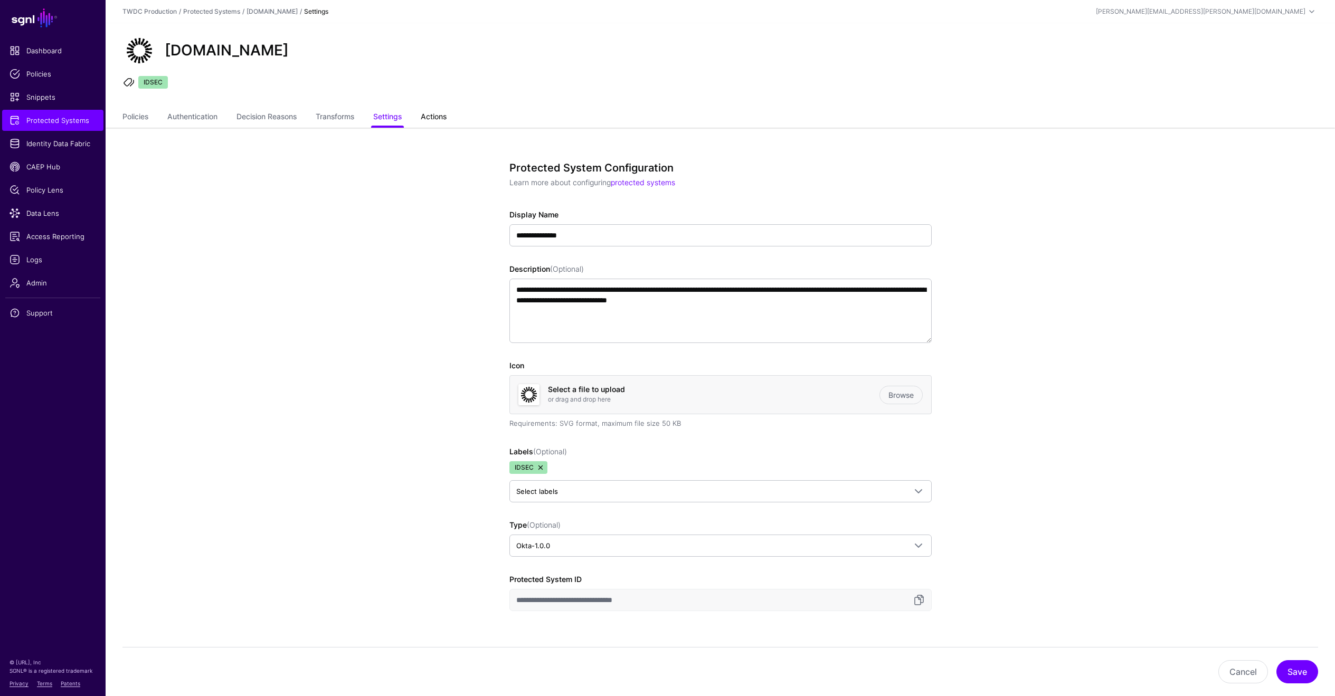
click at [442, 118] on link "Actions" at bounding box center [434, 118] width 26 height 20
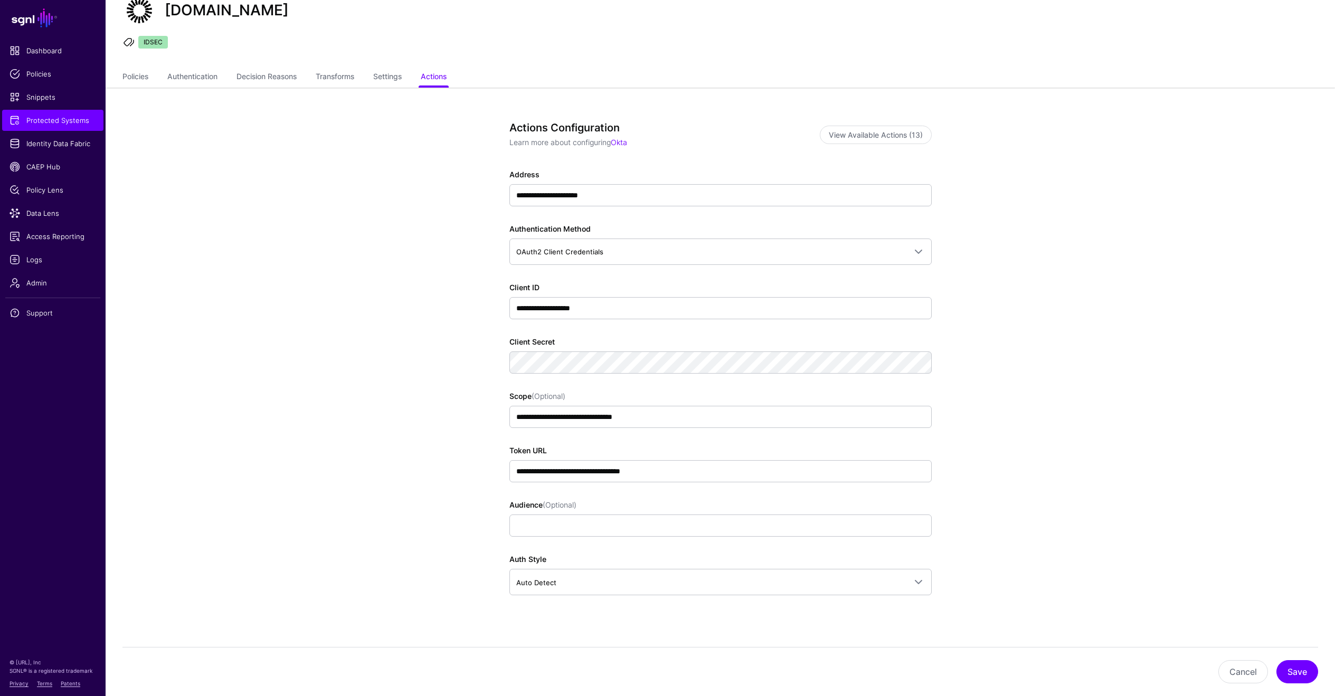
scroll to position [74, 0]
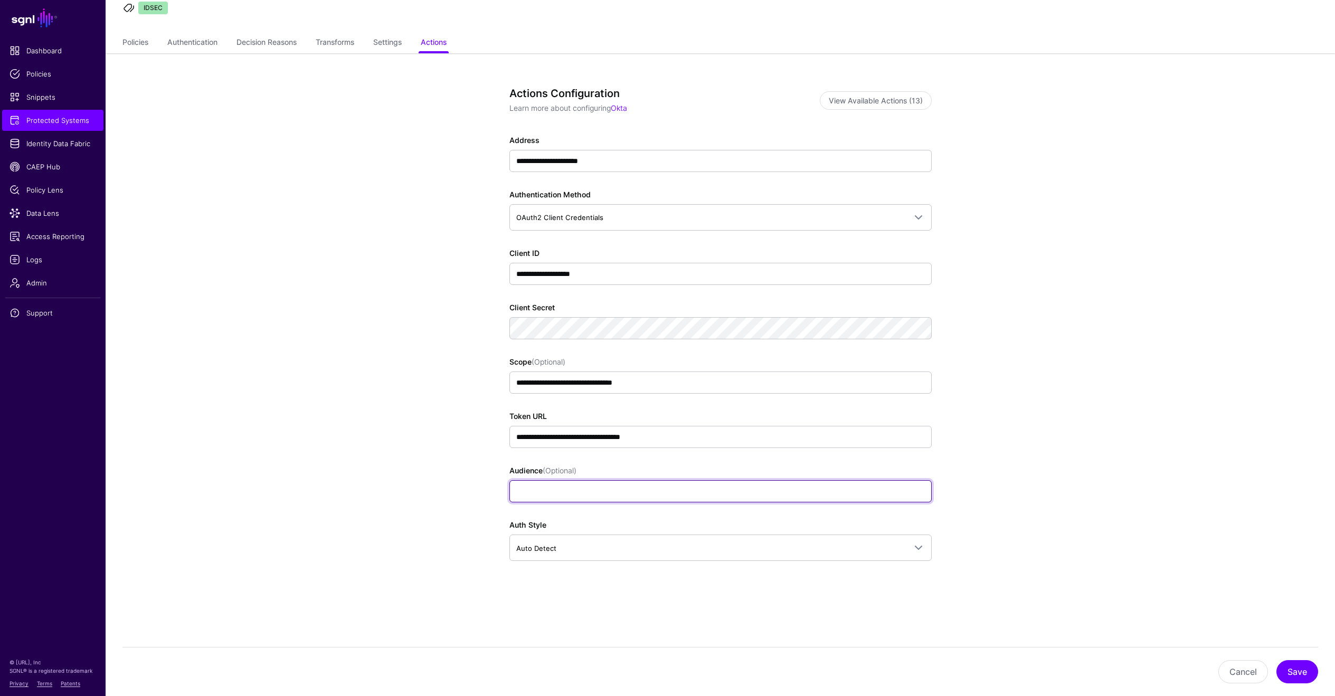
click at [546, 492] on input "Audience (Optional)" at bounding box center [720, 491] width 422 height 22
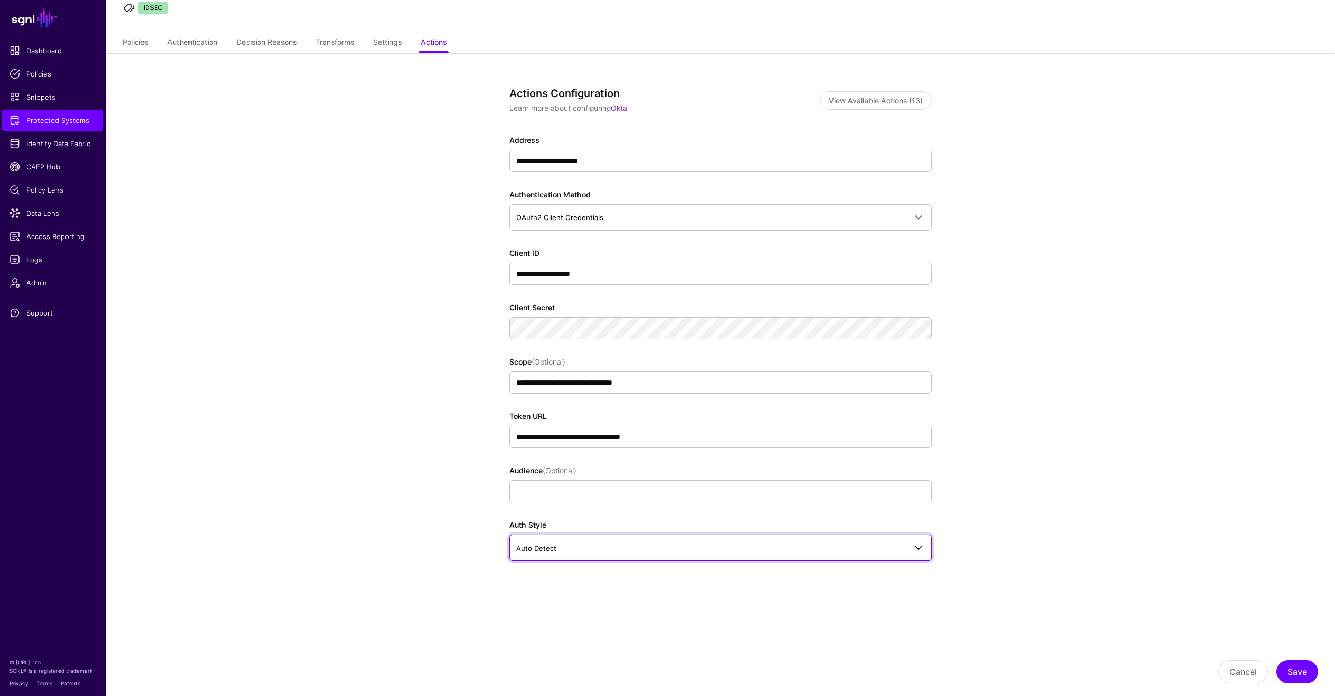
click at [556, 556] on link "Auto Detect" at bounding box center [720, 548] width 422 height 26
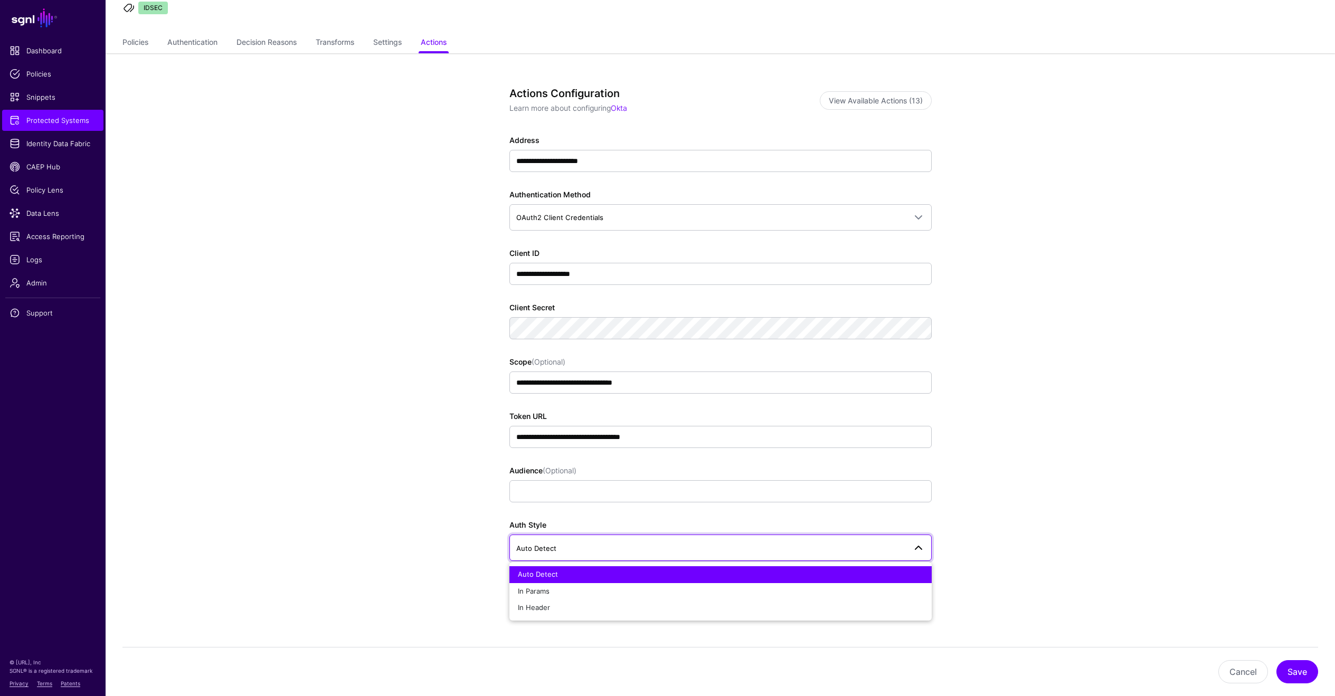
click at [452, 513] on app-integrations-item-actions "**********" at bounding box center [720, 374] width 1229 height 643
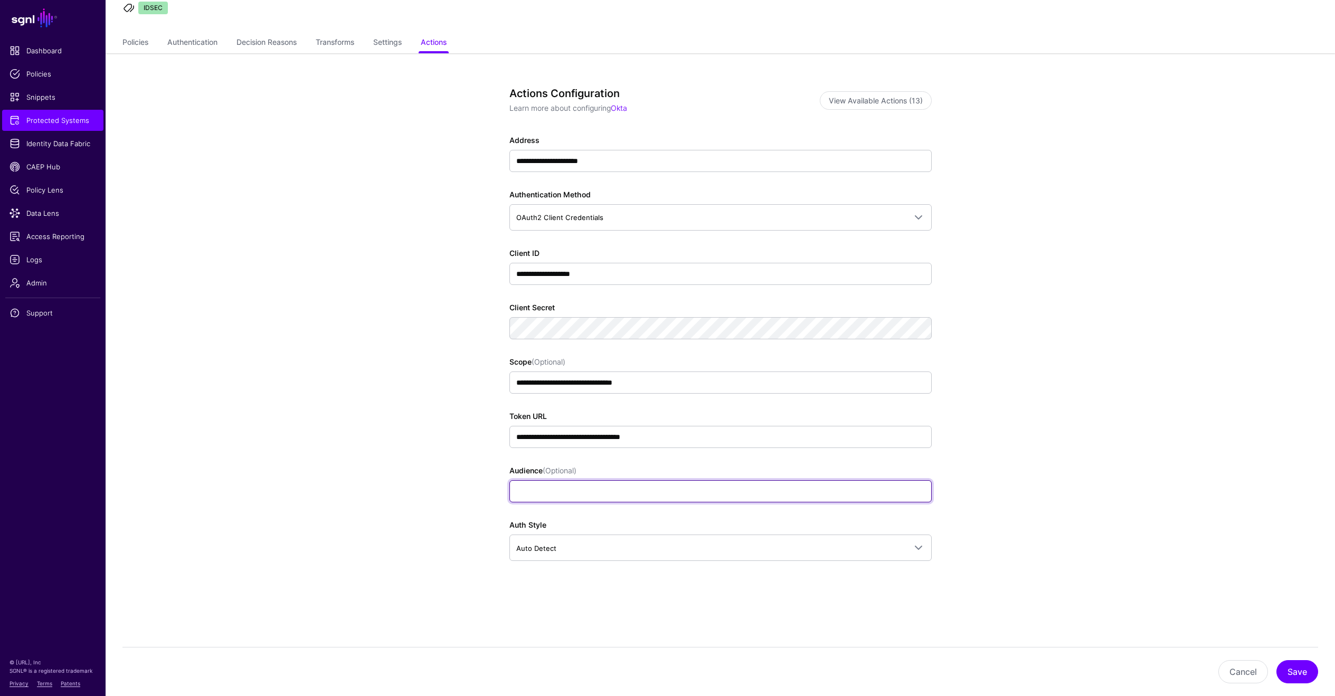
click at [525, 495] on input "Audience (Optional)" at bounding box center [720, 491] width 422 height 22
click at [445, 442] on app-integrations-item-actions "**********" at bounding box center [720, 374] width 1229 height 643
click at [623, 109] on link "Okta" at bounding box center [619, 107] width 16 height 9
